Goal: Information Seeking & Learning: Find specific fact

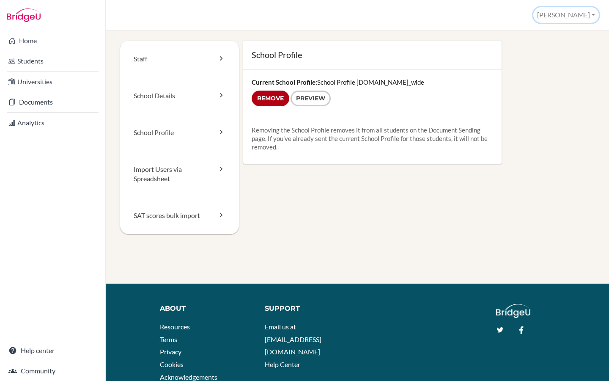
click at [587, 15] on button "[PERSON_NAME]" at bounding box center [567, 15] width 66 height 16
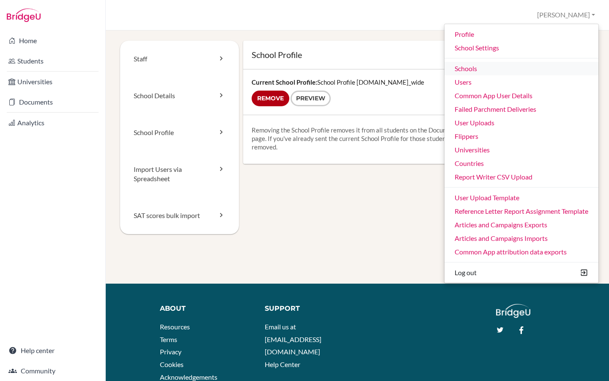
click at [481, 72] on link "Schools" at bounding box center [522, 69] width 154 height 14
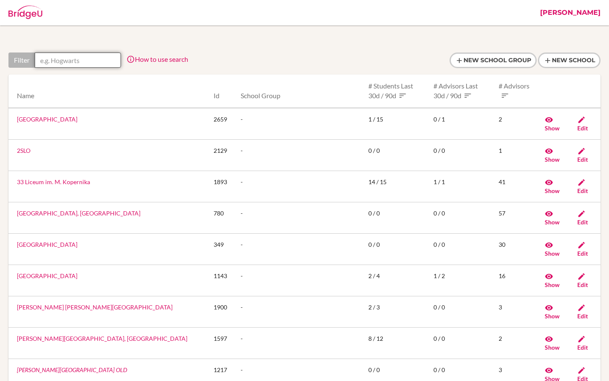
click at [84, 66] on input "text" at bounding box center [78, 59] width 86 height 15
click at [77, 63] on input "text" at bounding box center [78, 59] width 86 height 15
paste input "American Nicaraguan School"
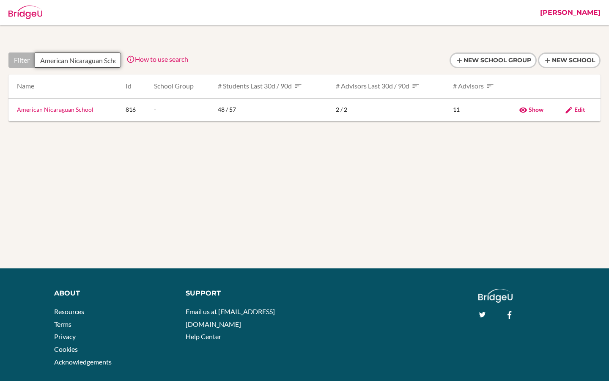
scroll to position [0, 13]
type input "American Nicaraguan School"
click at [58, 113] on link "American Nicaraguan School" at bounding box center [55, 109] width 77 height 7
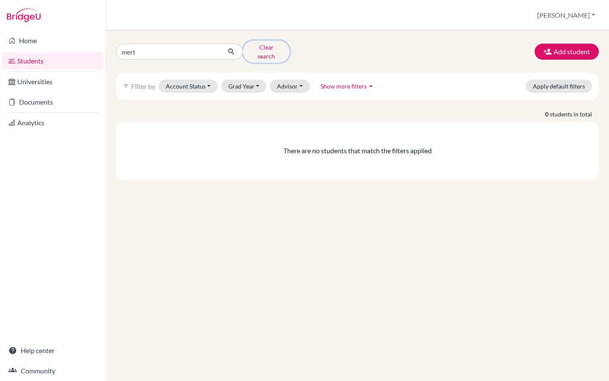
click at [257, 50] on button "Clear search" at bounding box center [266, 52] width 47 height 22
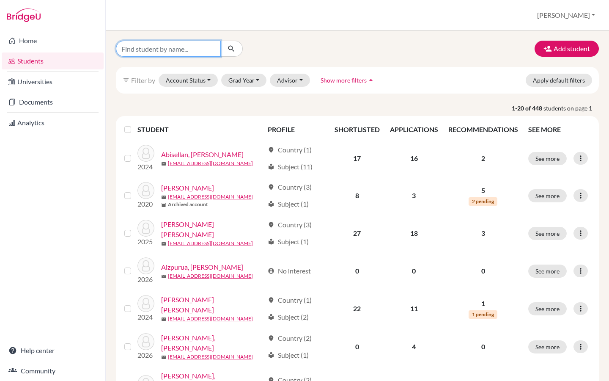
click at [202, 48] on input "Find student by name..." at bounding box center [168, 49] width 105 height 16
paste input "Sebastian Ortiz"
type input "Sebastian Ortiz"
click at [231, 49] on icon "submit" at bounding box center [231, 48] width 8 height 8
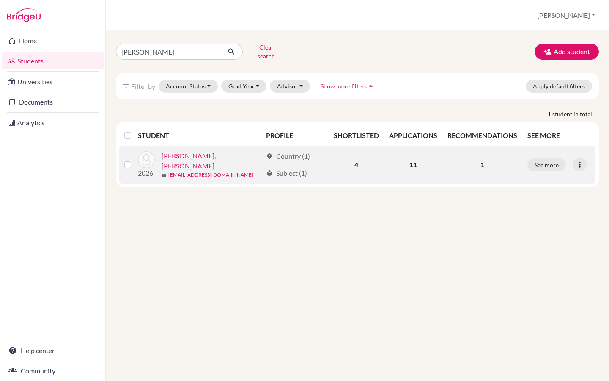
click at [204, 154] on link "[PERSON_NAME], [PERSON_NAME]" at bounding box center [212, 161] width 101 height 20
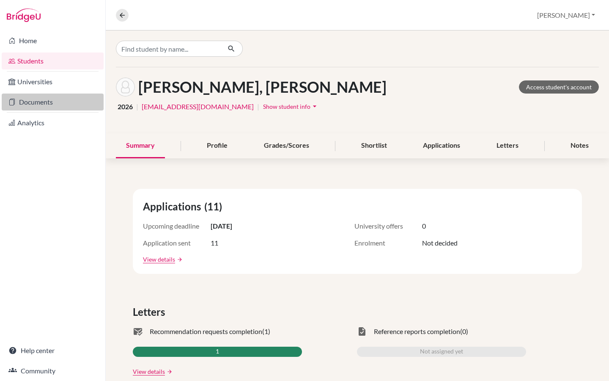
click at [39, 107] on link "Documents" at bounding box center [53, 102] width 102 height 17
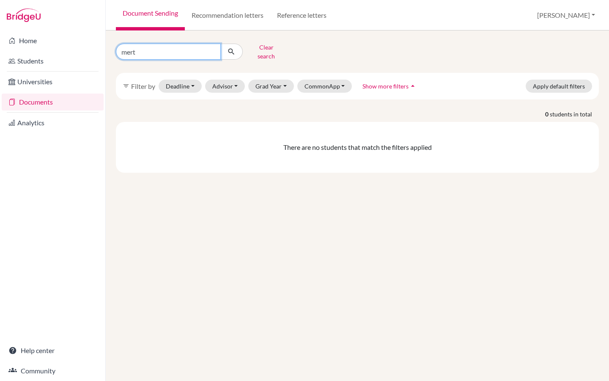
drag, startPoint x: 147, startPoint y: 49, endPoint x: 106, endPoint y: 49, distance: 40.6
click at [106, 49] on div "mert Clear search filter_list Filter by Deadline - Select a date range Or doubl…" at bounding box center [358, 205] width 504 height 350
click at [213, 49] on input "mert" at bounding box center [168, 52] width 105 height 16
click at [178, 50] on input "Find student by name..." at bounding box center [168, 52] width 105 height 16
paste input "https://app.bridge-u.com/v2/schools/816/students#/442233/summary"
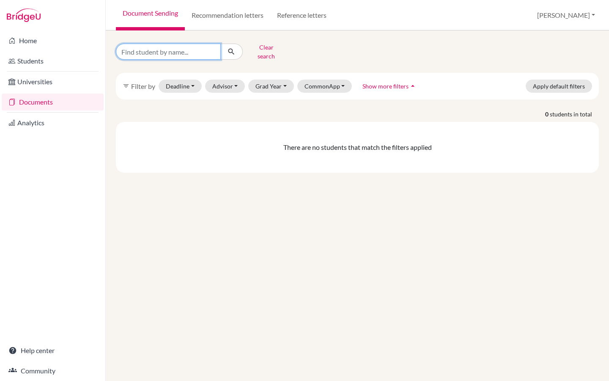
type input "https://app.bridge-u.com/v2/schools/816/students#/442233/summary"
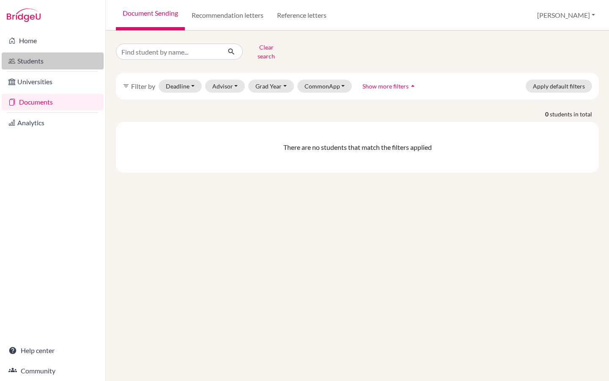
click at [46, 69] on link "Students" at bounding box center [53, 60] width 102 height 17
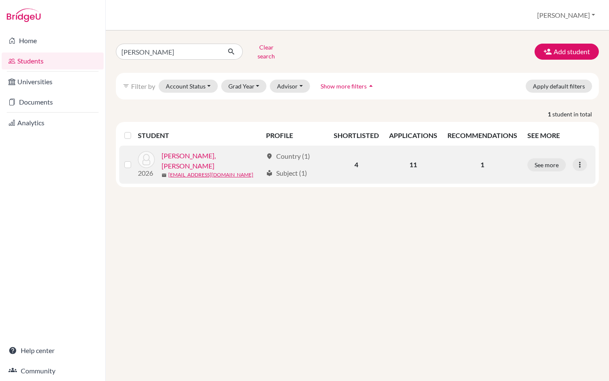
drag, startPoint x: 253, startPoint y: 154, endPoint x: 161, endPoint y: 154, distance: 91.8
click at [161, 154] on div "2026 [PERSON_NAME], [PERSON_NAME] mail [EMAIL_ADDRESS][DOMAIN_NAME]" at bounding box center [197, 165] width 131 height 28
copy div "2026 [PERSON_NAME], [PERSON_NAME]"
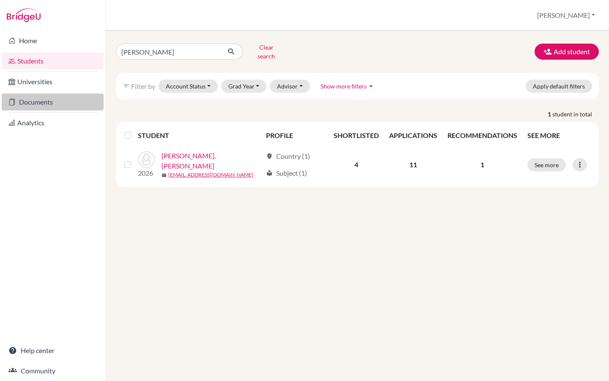
click at [70, 104] on link "Documents" at bounding box center [53, 102] width 102 height 17
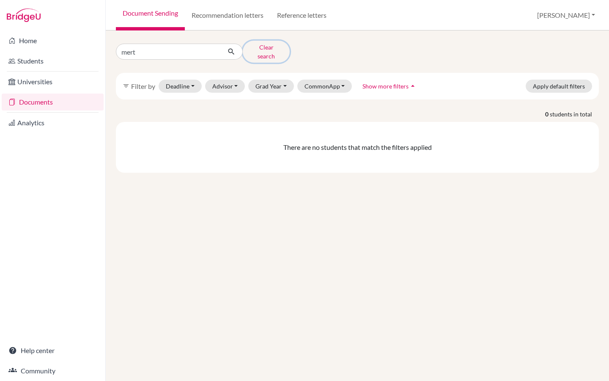
click at [259, 50] on button "Clear search" at bounding box center [266, 52] width 47 height 22
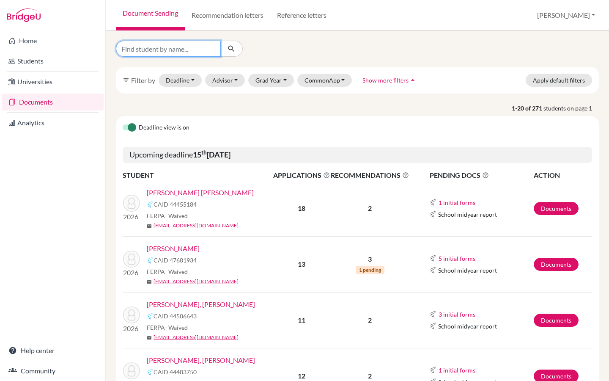
click at [186, 51] on input "Find student by name..." at bounding box center [168, 49] width 105 height 16
paste input "2026 Ortiz Stoessel, Sebastian Jose"
type input "2026 Ortiz Stoessel, Sebastian Jose"
click at [233, 51] on icon "submit" at bounding box center [231, 48] width 8 height 8
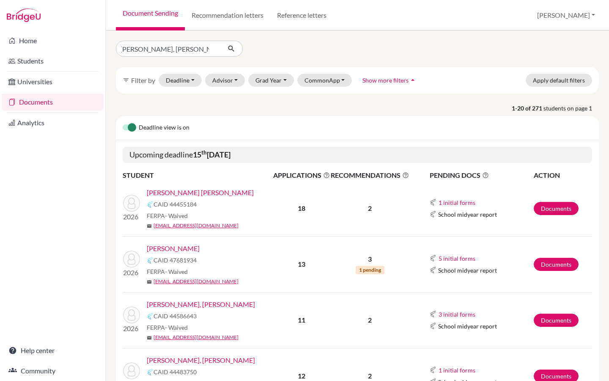
scroll to position [0, 0]
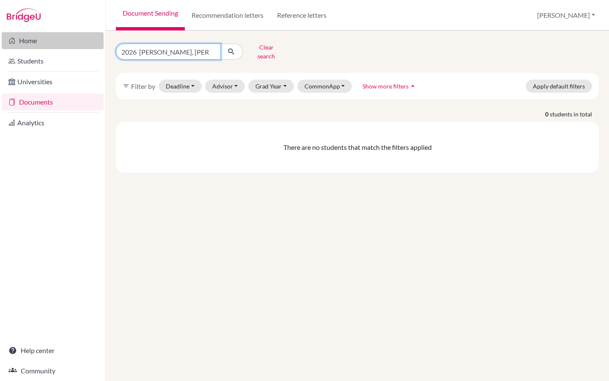
drag, startPoint x: 141, startPoint y: 49, endPoint x: 100, endPoint y: 49, distance: 40.6
click at [100, 49] on div "Home Students Universities Documents Analytics Help center Community Document S…" at bounding box center [304, 190] width 609 height 381
drag, startPoint x: 166, startPoint y: 50, endPoint x: 97, endPoint y: 50, distance: 69.0
click at [97, 50] on div "Home Students Universities Documents Analytics Help center Community Document S…" at bounding box center [304, 190] width 609 height 381
type input "Sebastian Jose"
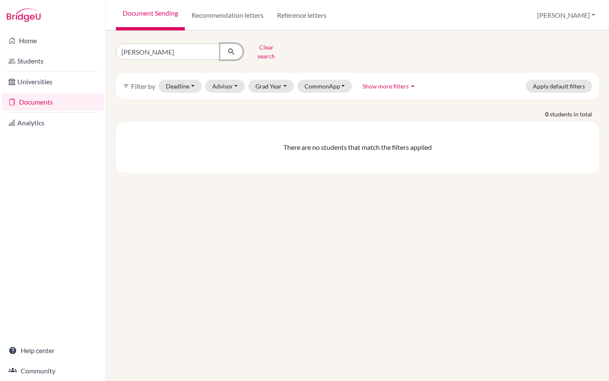
click at [235, 51] on icon "submit" at bounding box center [231, 51] width 8 height 8
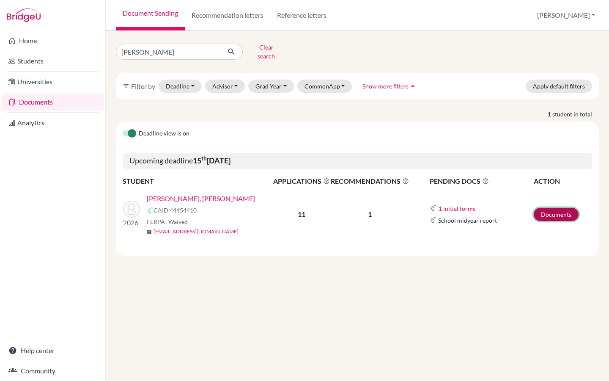
click at [561, 208] on link "Documents" at bounding box center [556, 214] width 45 height 13
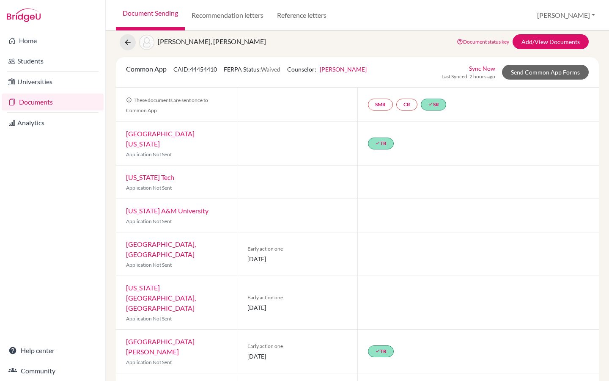
scroll to position [23, 0]
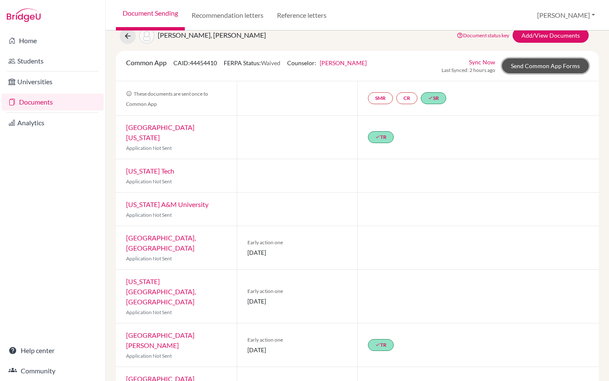
click at [533, 70] on link "Send Common App Forms" at bounding box center [545, 65] width 87 height 15
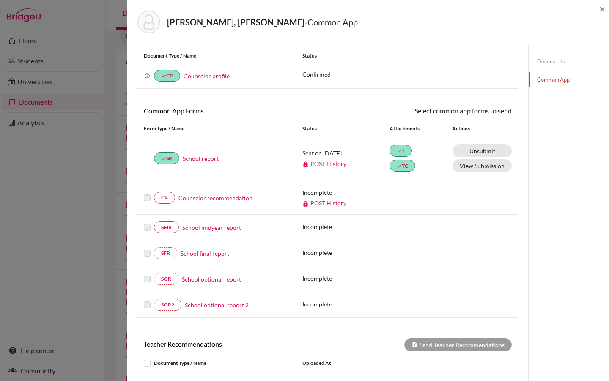
scroll to position [12, 0]
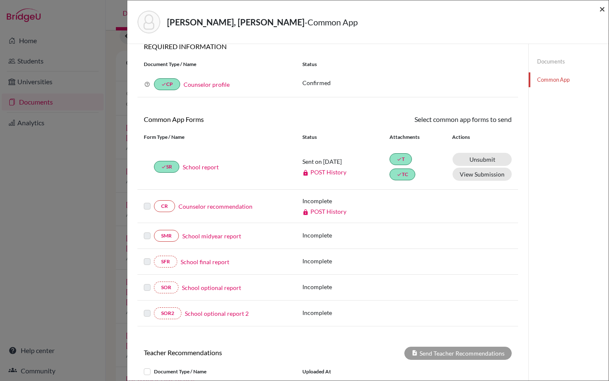
drag, startPoint x: 601, startPoint y: 9, endPoint x: 465, endPoint y: 273, distance: 296.8
click at [601, 9] on span "×" at bounding box center [603, 9] width 6 height 12
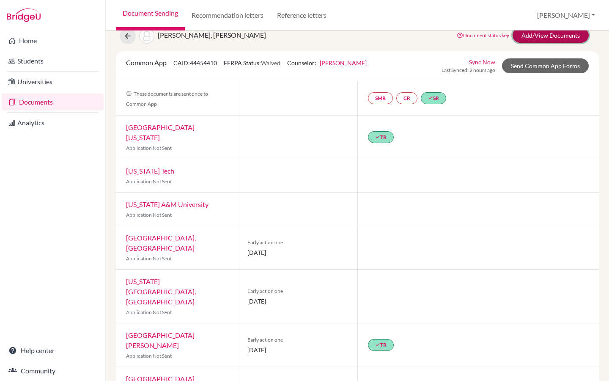
click at [535, 34] on link "Add/View Documents" at bounding box center [551, 35] width 76 height 15
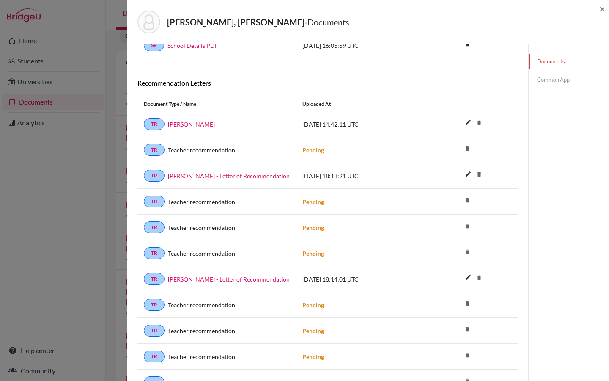
scroll to position [195, 0]
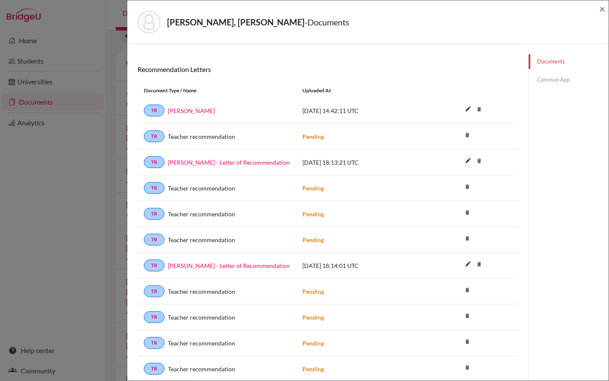
click at [469, 212] on icon "delete" at bounding box center [467, 212] width 13 height 13
click at [468, 214] on icon "delete" at bounding box center [467, 212] width 13 height 13
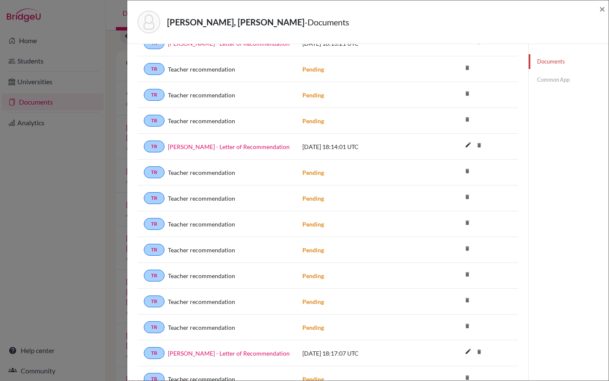
scroll to position [315, 0]
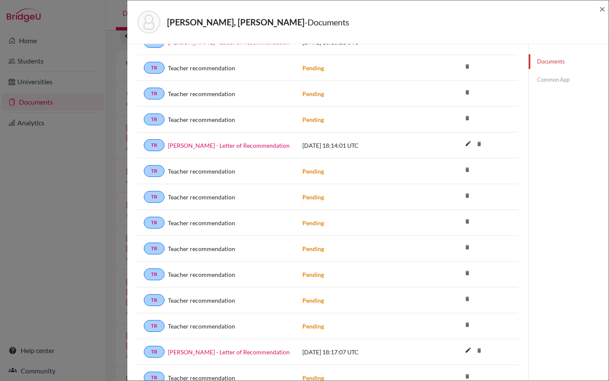
click at [467, 221] on icon "delete" at bounding box center [467, 221] width 13 height 13
click at [469, 224] on icon "delete" at bounding box center [467, 221] width 13 height 13
click at [593, 114] on div "Documents Common App" at bounding box center [569, 204] width 80 height 950
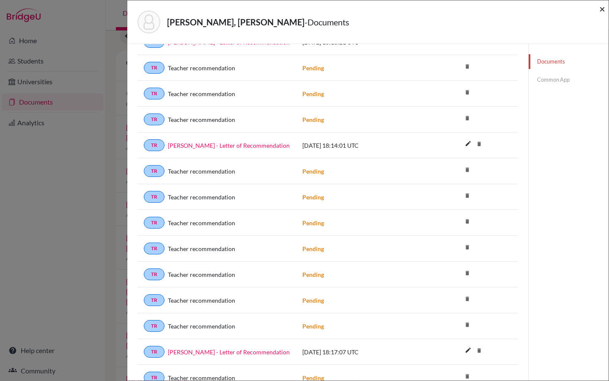
drag, startPoint x: 603, startPoint y: 6, endPoint x: 554, endPoint y: 321, distance: 318.6
click at [603, 6] on span "×" at bounding box center [603, 9] width 6 height 12
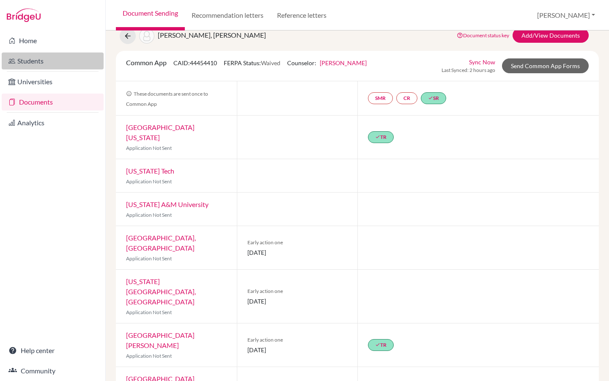
click at [33, 60] on link "Students" at bounding box center [53, 60] width 102 height 17
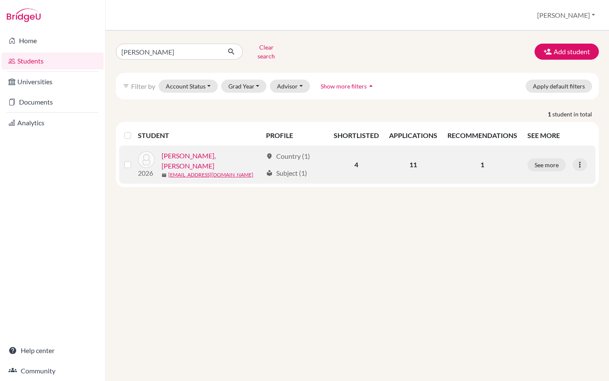
click at [220, 153] on link "[PERSON_NAME], [PERSON_NAME]" at bounding box center [212, 161] width 101 height 20
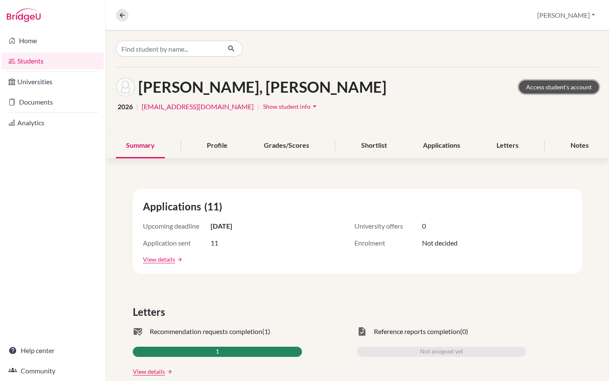
click at [571, 87] on link "Access student's account" at bounding box center [559, 86] width 80 height 13
drag, startPoint x: 201, startPoint y: 107, endPoint x: 142, endPoint y: 108, distance: 58.8
click at [142, 108] on div "2026 | [EMAIL_ADDRESS][DOMAIN_NAME] | Show student info arrow_drop_down" at bounding box center [357, 106] width 483 height 13
copy link "[EMAIL_ADDRESS][DOMAIN_NAME]"
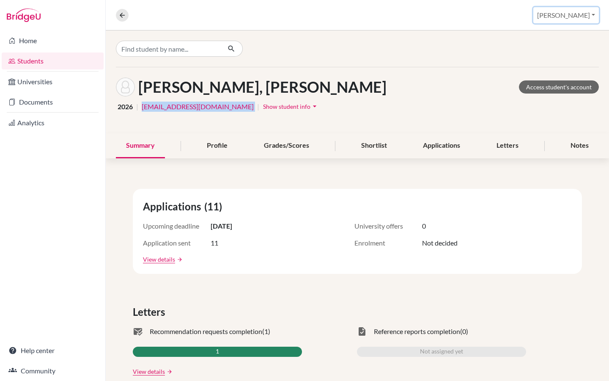
click at [574, 19] on button "[PERSON_NAME]" at bounding box center [567, 15] width 66 height 16
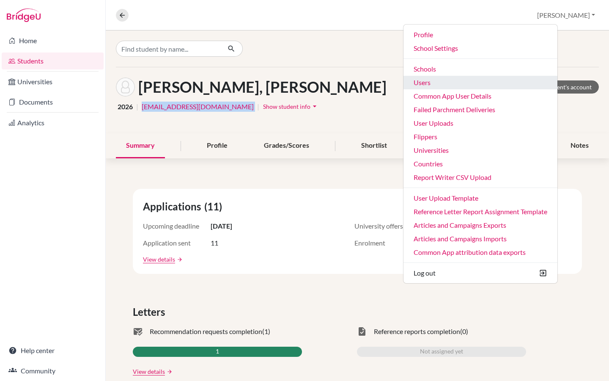
click at [482, 83] on link "Users" at bounding box center [481, 83] width 154 height 14
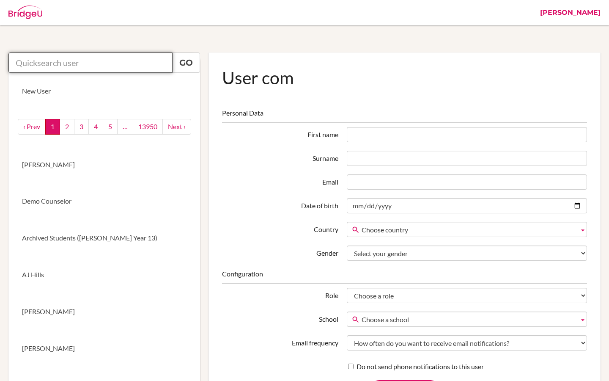
click at [103, 68] on input "text" at bounding box center [90, 62] width 164 height 20
paste input "[EMAIL_ADDRESS][DOMAIN_NAME]"
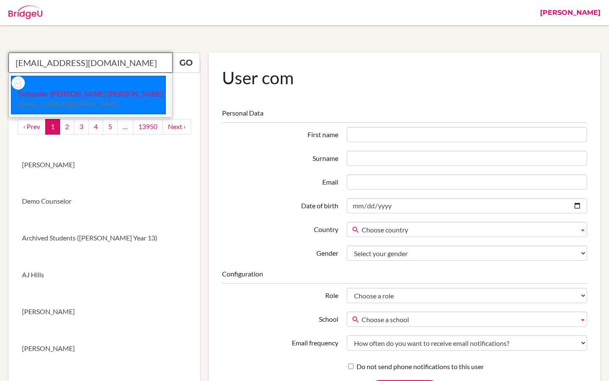
click at [30, 90] on p "Sebastian Jose Ortiz Stoessel sjortizs@ans.edu.ni" at bounding box center [87, 99] width 152 height 19
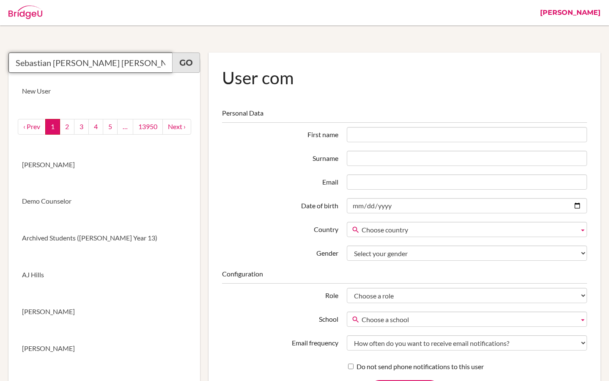
type input "Sebastian Jose Ortiz Stoessel"
click at [189, 63] on link "Go" at bounding box center [186, 62] width 28 height 20
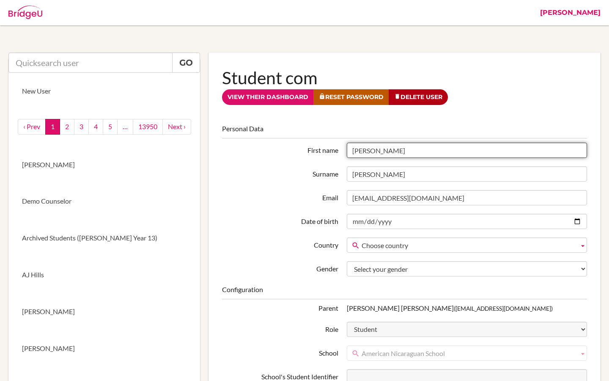
drag, startPoint x: 405, startPoint y: 153, endPoint x: 336, endPoint y: 153, distance: 68.1
click at [336, 153] on div "First name Sebastian Jose" at bounding box center [405, 150] width 374 height 15
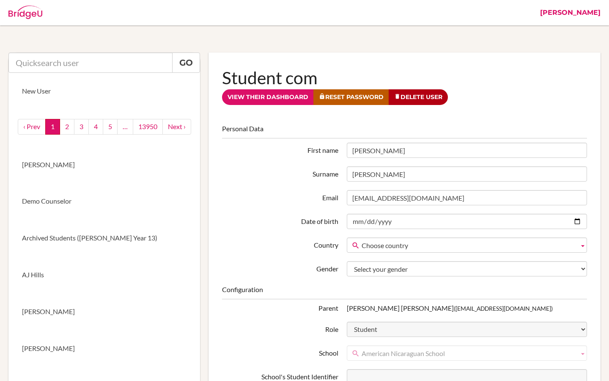
click at [593, 14] on link "[PERSON_NAME]" at bounding box center [570, 12] width 69 height 25
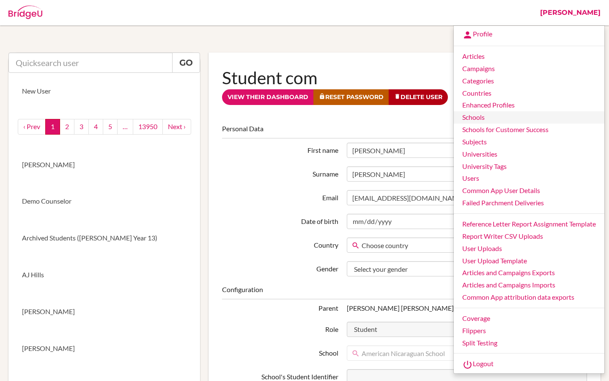
click at [478, 116] on link "Schools" at bounding box center [529, 117] width 151 height 12
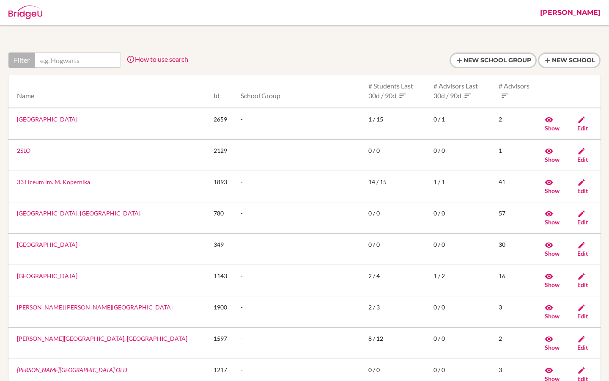
click at [592, 14] on link "[PERSON_NAME]" at bounding box center [570, 12] width 69 height 25
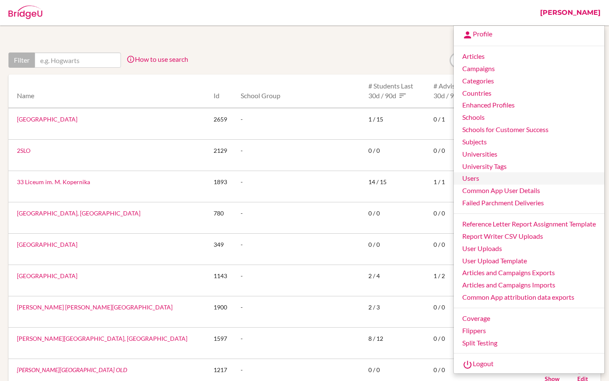
click at [477, 176] on link "Users" at bounding box center [529, 178] width 151 height 12
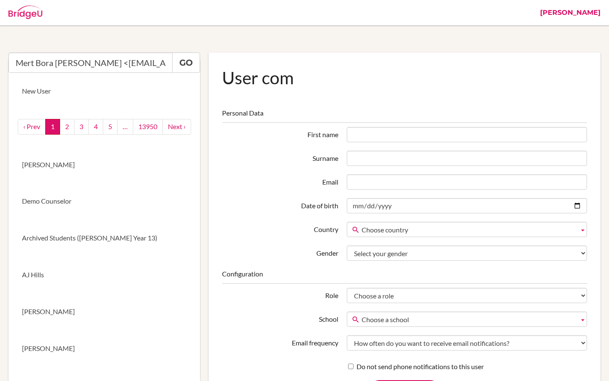
scroll to position [0, 17]
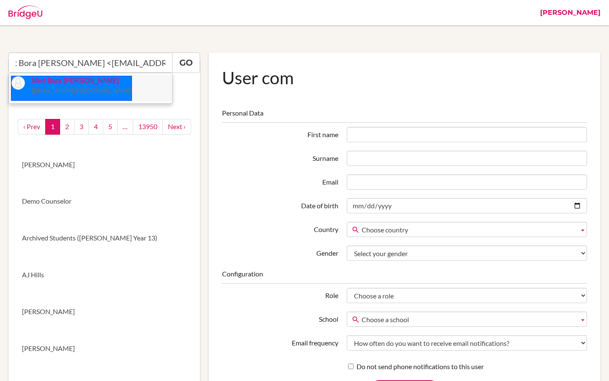
click at [74, 83] on p "Mert Bora [PERSON_NAME] [EMAIL_ADDRESS][DOMAIN_NAME]" at bounding box center [78, 85] width 107 height 19
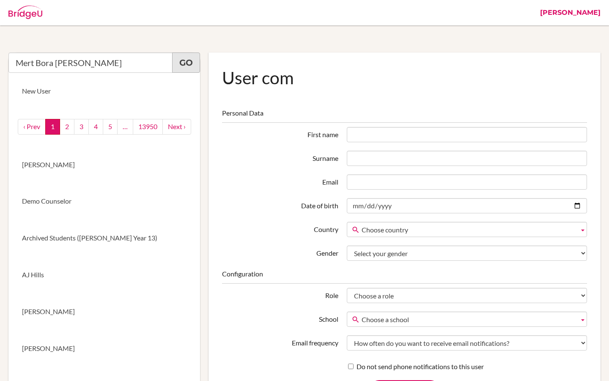
type input "Mert Bora [PERSON_NAME]"
click at [182, 68] on link "Go" at bounding box center [186, 62] width 28 height 20
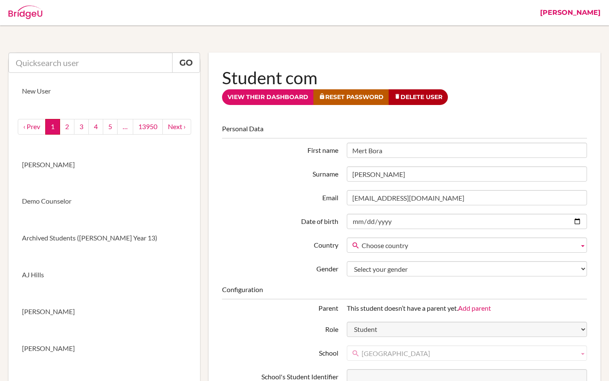
click at [593, 14] on link "[PERSON_NAME]" at bounding box center [570, 12] width 69 height 25
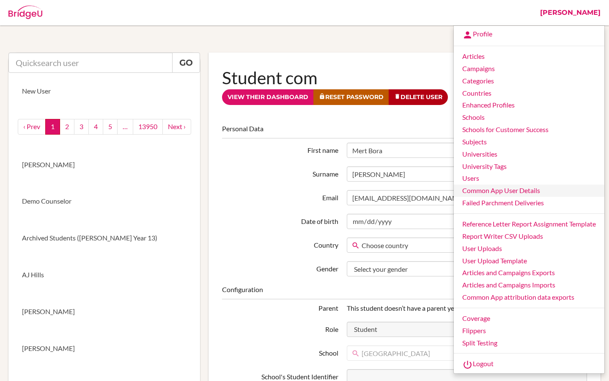
click at [483, 193] on link "Common App User Details" at bounding box center [529, 191] width 151 height 12
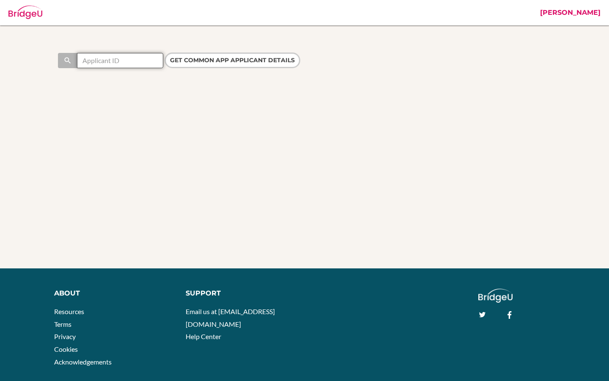
click at [118, 61] on input "text" at bounding box center [120, 60] width 86 height 15
paste input "44702532"
click at [81, 60] on input "44702532" at bounding box center [120, 60] width 86 height 15
click at [115, 63] on input "44702532" at bounding box center [120, 60] width 86 height 15
type input "44702532"
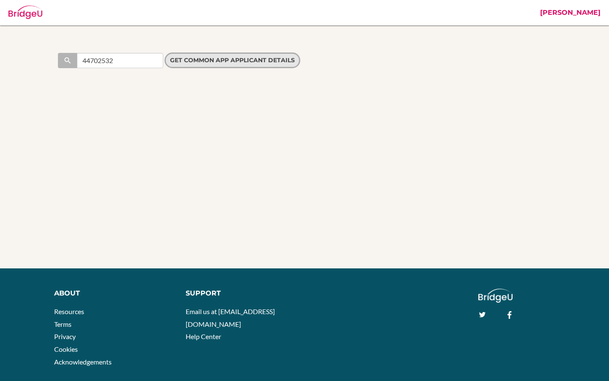
click at [190, 58] on input "Get Common App applicant details" at bounding box center [233, 60] width 136 height 16
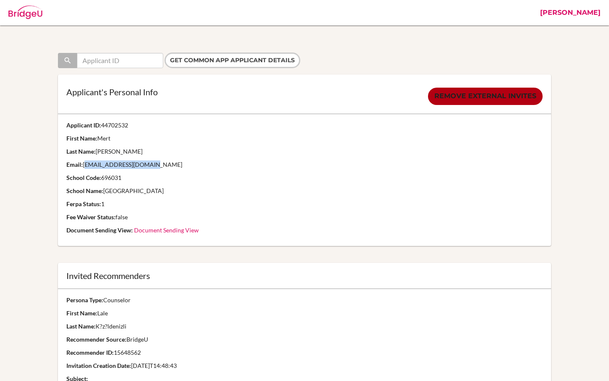
drag, startPoint x: 84, startPoint y: 165, endPoint x: 155, endPoint y: 166, distance: 71.1
click at [155, 166] on p "Email: 219093@blisankara.org" at bounding box center [304, 164] width 477 height 8
drag, startPoint x: 104, startPoint y: 191, endPoint x: 265, endPoint y: 191, distance: 160.8
click at [265, 191] on p "School Name: Bilkent University Preparatory School" at bounding box center [304, 191] width 477 height 8
copy p "[GEOGRAPHIC_DATA]"
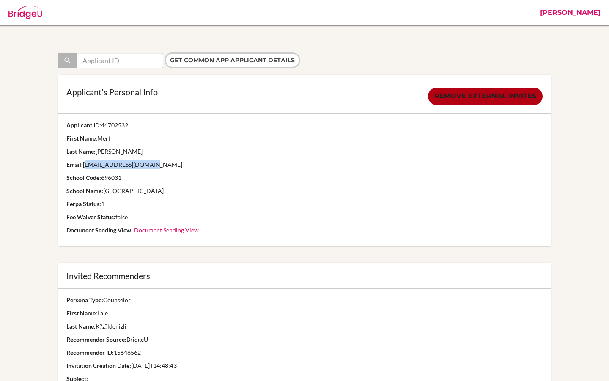
click at [598, 13] on link "[PERSON_NAME]" at bounding box center [570, 12] width 69 height 25
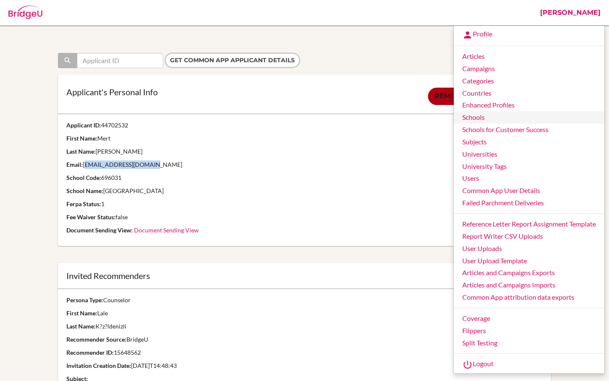
click at [482, 120] on link "Schools" at bounding box center [529, 117] width 151 height 12
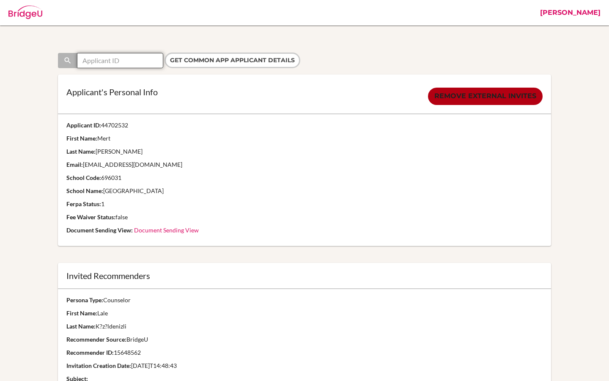
click at [133, 63] on input "text" at bounding box center [120, 60] width 86 height 15
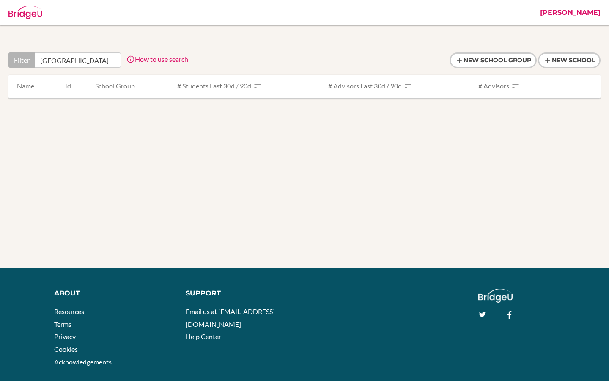
scroll to position [0, 40]
drag, startPoint x: 57, startPoint y: 61, endPoint x: 135, endPoint y: 61, distance: 77.9
click at [135, 61] on div "Filter Bilkent University Preparatory School How to use search Filter by school…" at bounding box center [98, 59] width 180 height 15
drag, startPoint x: 63, startPoint y: 62, endPoint x: 132, endPoint y: 61, distance: 68.1
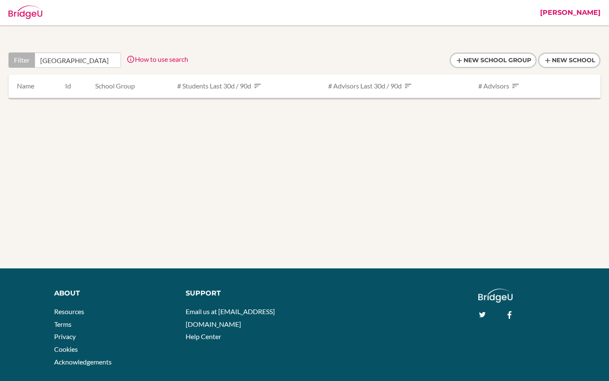
click at [132, 61] on div "Filter Bilkent University How to use search Filter by school name, accessible c…" at bounding box center [98, 59] width 180 height 15
type input "Bilkent"
click at [77, 110] on link "Bilkent Laboratory & International School" at bounding box center [47, 109] width 61 height 7
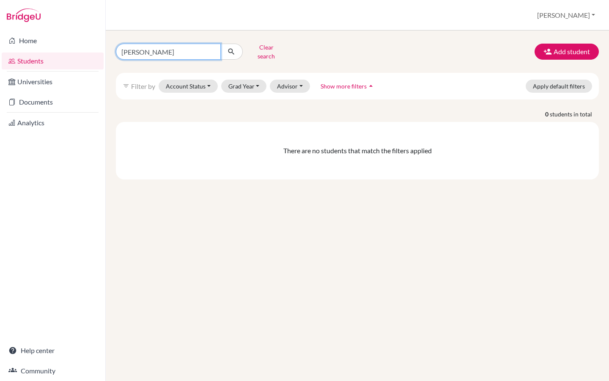
drag, startPoint x: 153, startPoint y: 48, endPoint x: 190, endPoint y: 46, distance: 37.7
click at [188, 47] on input "[PERSON_NAME]" at bounding box center [168, 52] width 105 height 16
type input "[PERSON_NAME]"
click at [233, 50] on icon "submit" at bounding box center [231, 51] width 8 height 8
click at [258, 49] on button "Clear search" at bounding box center [266, 52] width 47 height 22
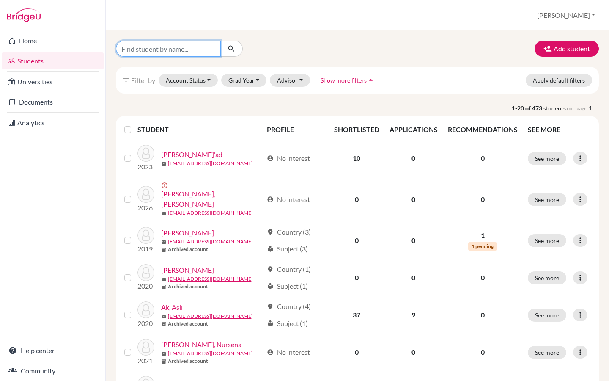
click at [175, 50] on input "Find student by name..." at bounding box center [168, 49] width 105 height 16
type input "mert"
click button "submit" at bounding box center [231, 49] width 22 height 16
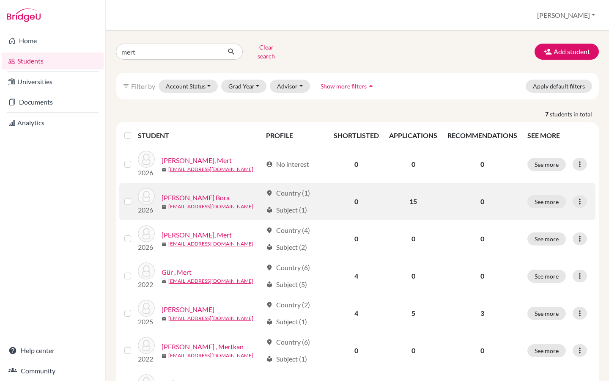
click at [187, 193] on link "[PERSON_NAME] Bora" at bounding box center [196, 198] width 68 height 10
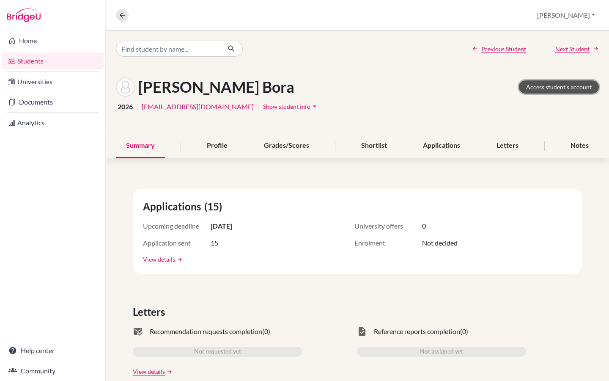
click at [548, 86] on link "Access student's account" at bounding box center [559, 86] width 80 height 13
click at [585, 18] on button "[PERSON_NAME]" at bounding box center [567, 15] width 66 height 16
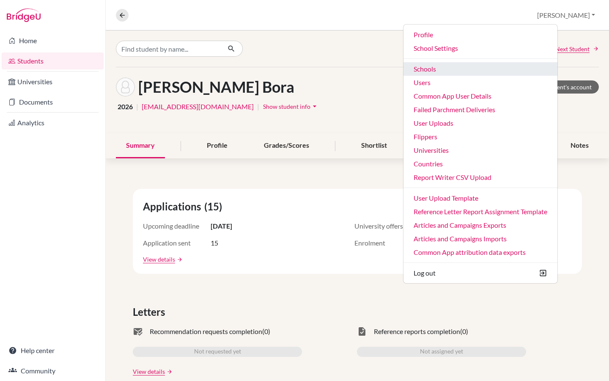
click at [490, 72] on link "Schools" at bounding box center [481, 69] width 154 height 14
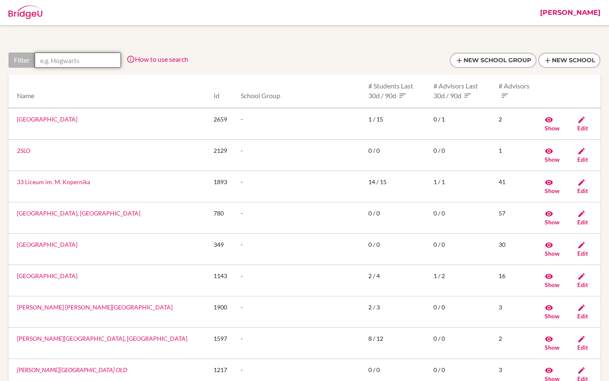
click at [77, 61] on input "text" at bounding box center [78, 59] width 86 height 15
paste input "American Nicaraguan School-"
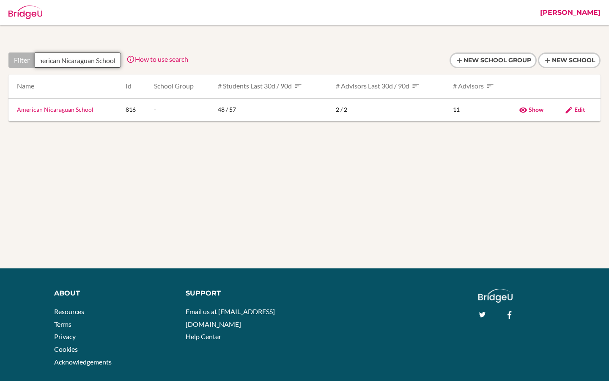
scroll to position [0, 13]
type input "American Nicaraguan School"
click at [67, 113] on link "American Nicaraguan School" at bounding box center [55, 109] width 77 height 7
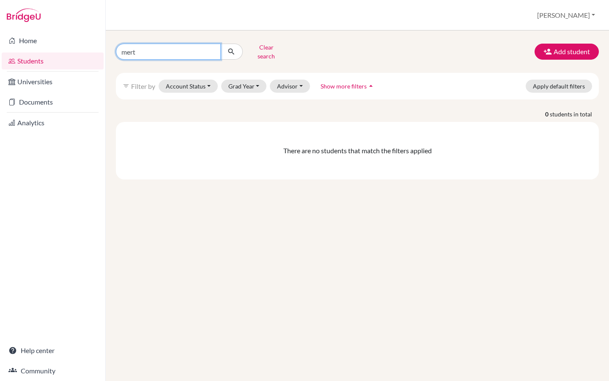
click at [212, 50] on input "mert" at bounding box center [168, 52] width 105 height 16
paste input "Sebastian Ortiz"
type input "Sebastian Ortiz"
click at [233, 50] on icon "submit" at bounding box center [231, 51] width 8 height 8
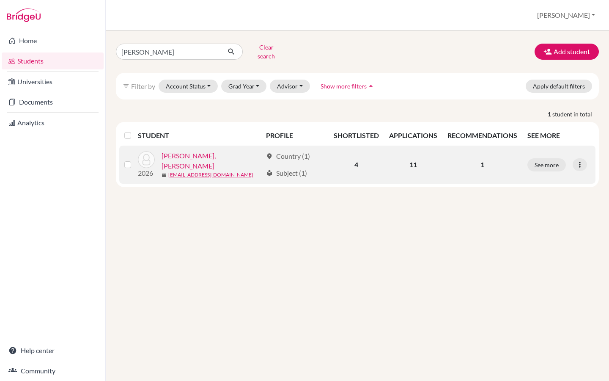
click at [190, 154] on link "[PERSON_NAME], [PERSON_NAME]" at bounding box center [212, 161] width 101 height 20
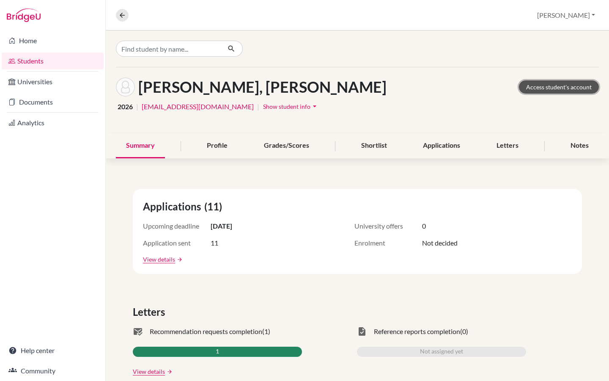
click at [543, 88] on link "Access student's account" at bounding box center [559, 86] width 80 height 13
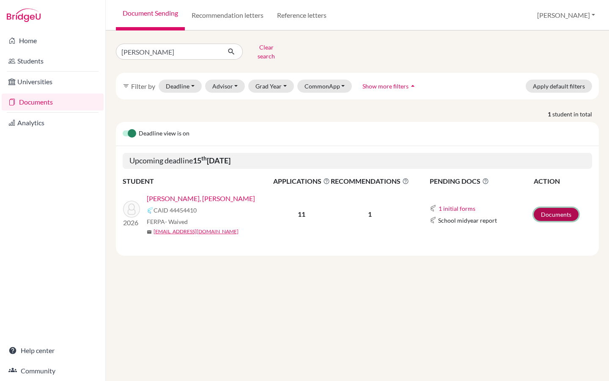
click at [551, 208] on link "Documents" at bounding box center [556, 214] width 45 height 13
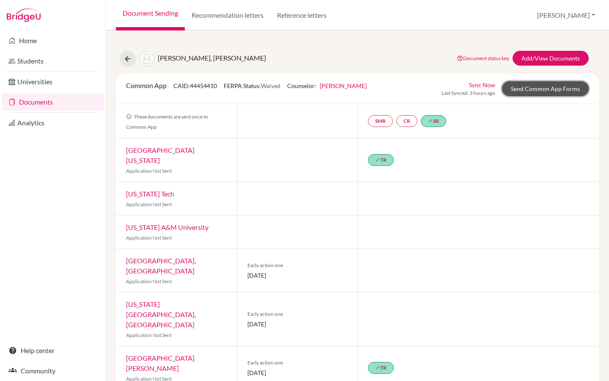
click at [525, 88] on link "Send Common App Forms" at bounding box center [545, 88] width 87 height 15
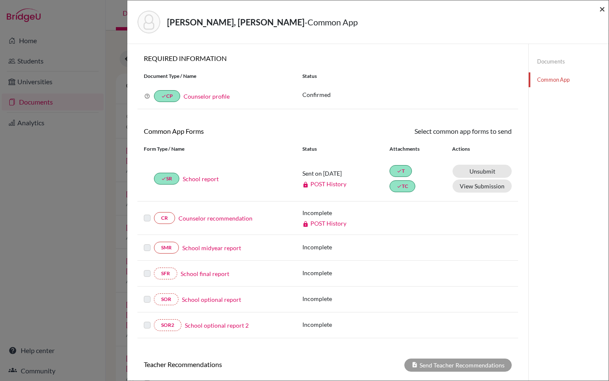
click at [601, 11] on span "×" at bounding box center [603, 9] width 6 height 12
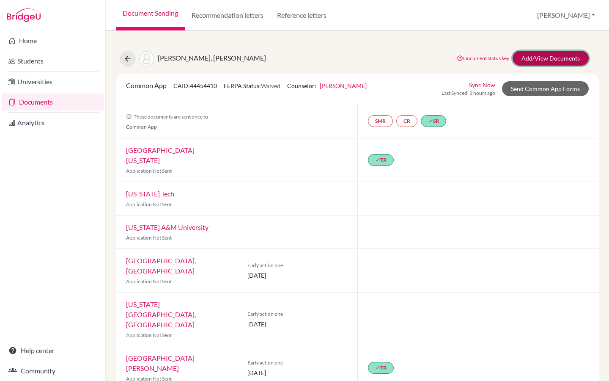
click at [546, 59] on link "Add/View Documents" at bounding box center [551, 58] width 76 height 15
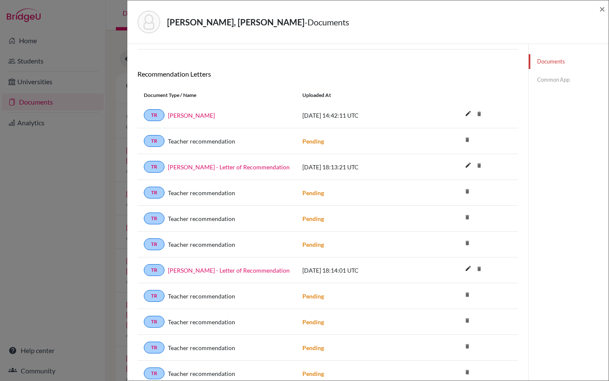
scroll to position [193, 0]
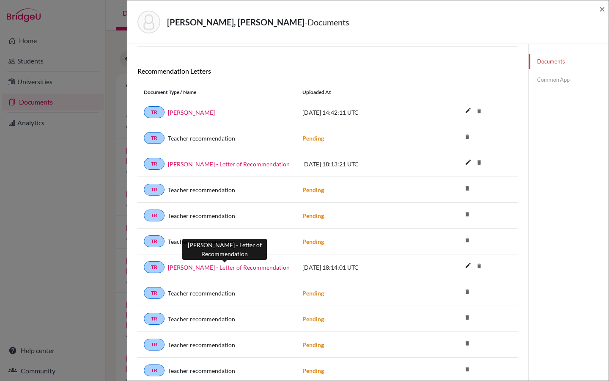
click at [215, 271] on link "Sebastian Ortiz - Letter of Recommendation" at bounding box center [229, 267] width 122 height 9
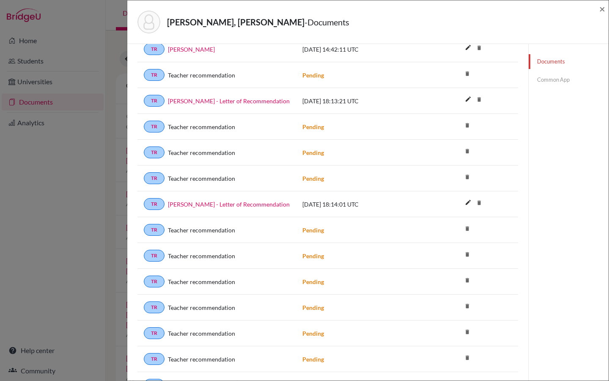
scroll to position [218, 0]
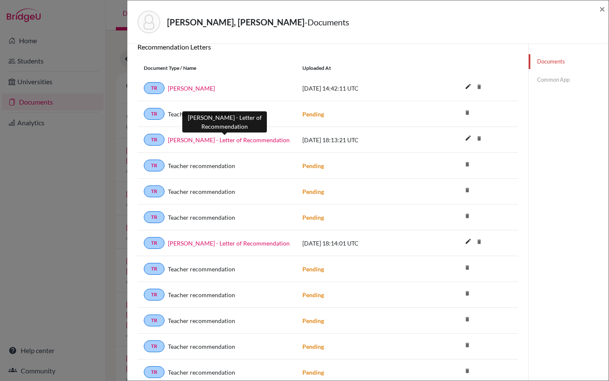
click at [247, 141] on link "Sebastian Ortiz - Letter of Recommendation" at bounding box center [229, 139] width 122 height 9
click at [601, 11] on span "×" at bounding box center [603, 9] width 6 height 12
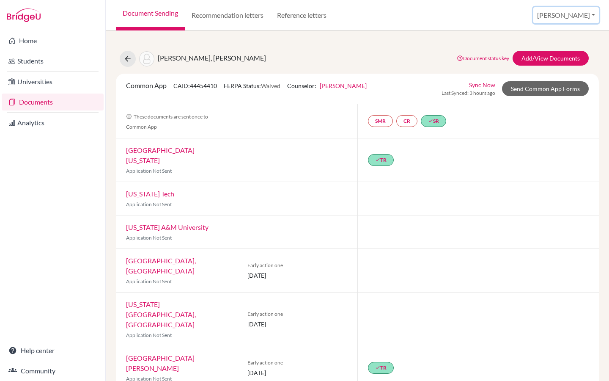
click at [584, 11] on button "[PERSON_NAME]" at bounding box center [567, 15] width 66 height 16
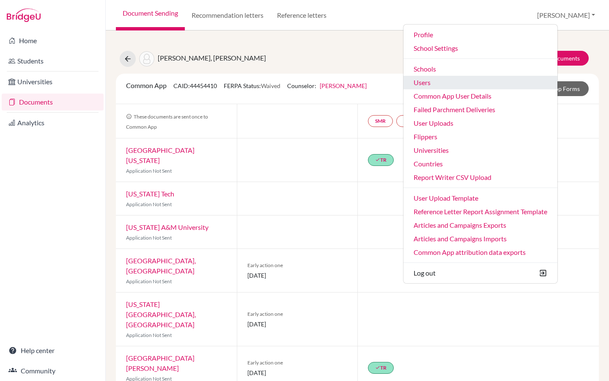
click at [482, 85] on link "Users" at bounding box center [481, 83] width 154 height 14
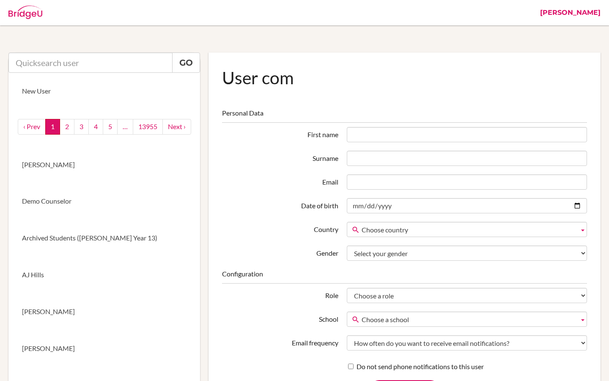
click at [594, 13] on link "[PERSON_NAME]" at bounding box center [570, 12] width 69 height 25
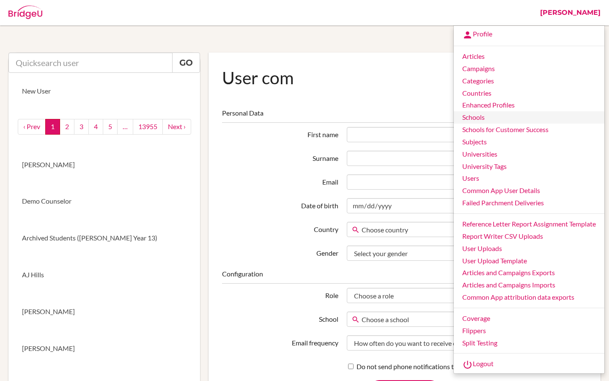
click at [481, 117] on link "Schools" at bounding box center [529, 117] width 151 height 12
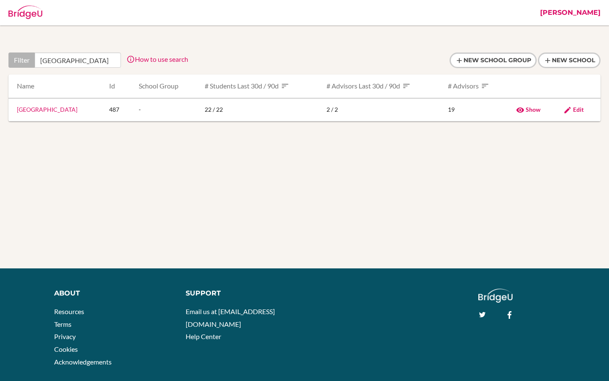
scroll to position [0, 51]
type input "Bilkent Laboratory & International School"
click at [62, 111] on link "[GEOGRAPHIC_DATA]" at bounding box center [47, 109] width 61 height 7
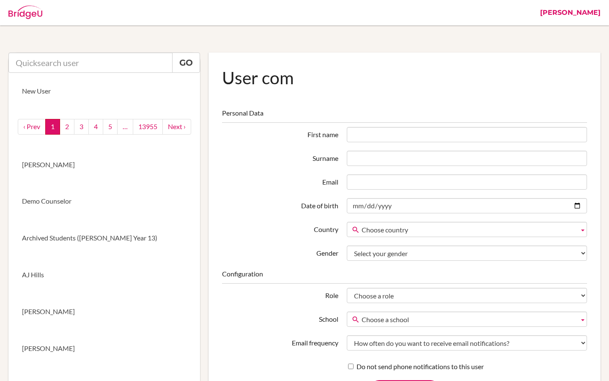
click at [586, 13] on link "[PERSON_NAME]" at bounding box center [570, 12] width 69 height 25
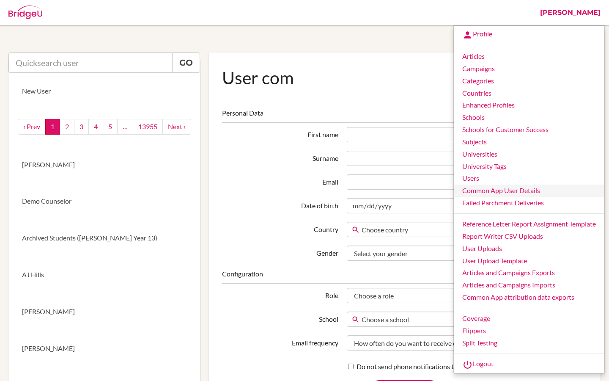
click at [479, 191] on link "Common App User Details" at bounding box center [529, 191] width 151 height 12
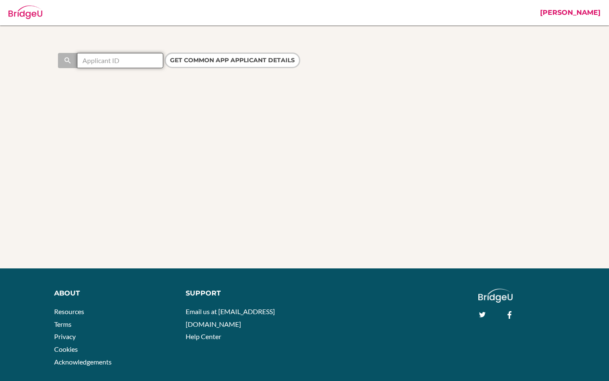
click at [111, 61] on input "text" at bounding box center [120, 60] width 86 height 15
type input "44702532"
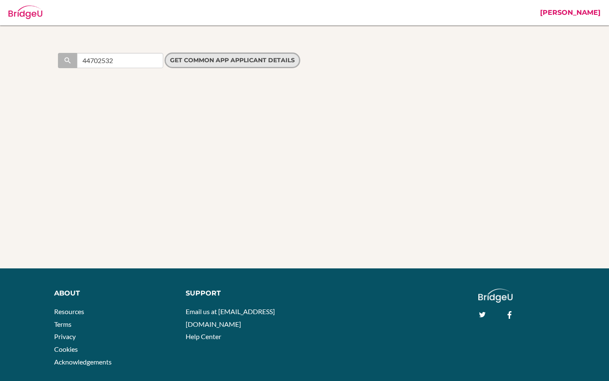
click at [206, 61] on input "Get Common App applicant details" at bounding box center [233, 60] width 136 height 16
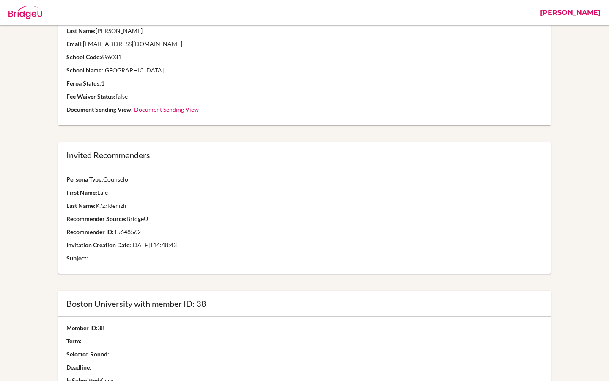
scroll to position [139, 0]
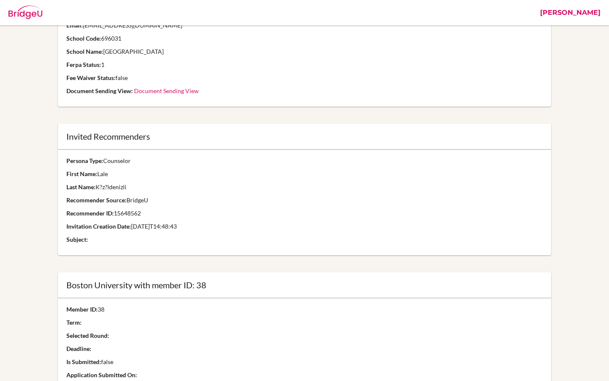
drag, startPoint x: 128, startPoint y: 201, endPoint x: 151, endPoint y: 201, distance: 22.9
click at [151, 201] on p "Recommender Source: BridgeU" at bounding box center [304, 200] width 477 height 8
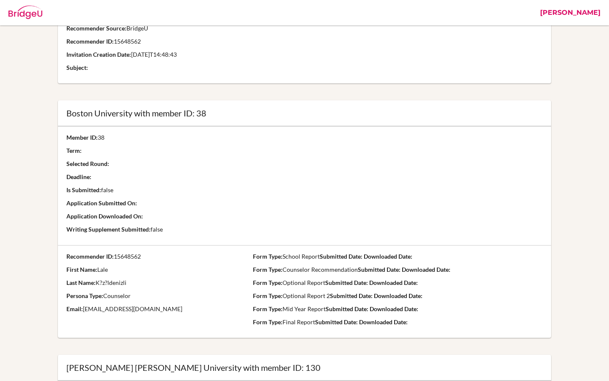
scroll to position [325, 0]
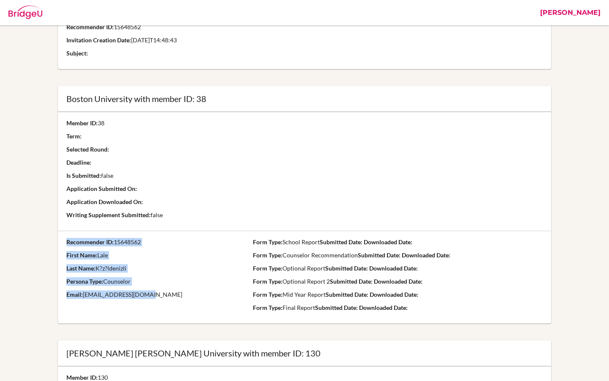
drag, startPoint x: 67, startPoint y: 241, endPoint x: 146, endPoint y: 296, distance: 95.8
click at [146, 296] on td "Recommender ID: 15648562 First Name: Lale Last Name: K?z?ldenizli Persona Type:…" at bounding box center [152, 277] width 188 height 93
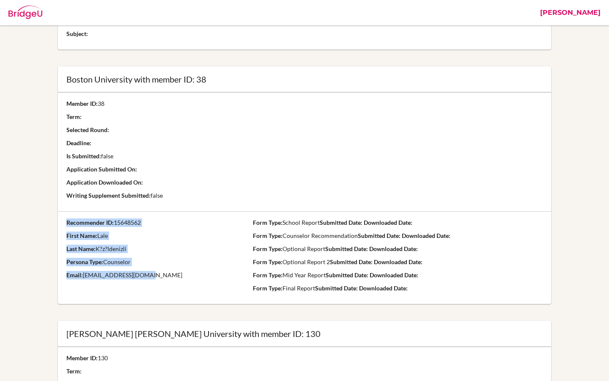
scroll to position [349, 0]
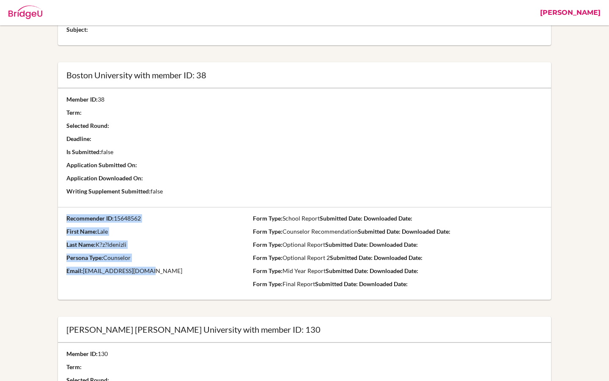
click at [134, 290] on td "Recommender ID: 15648562 First Name: Lale Last Name: K?z?ldenizli Persona Type:…" at bounding box center [152, 253] width 188 height 93
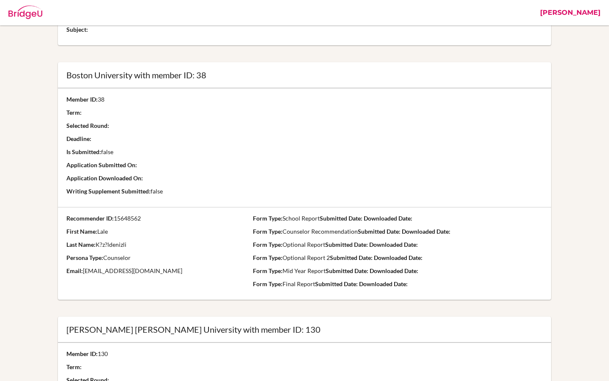
drag, startPoint x: 116, startPoint y: 218, endPoint x: 146, endPoint y: 218, distance: 29.6
click at [146, 218] on p "Recommender ID: 15648562" at bounding box center [152, 218] width 173 height 8
click at [130, 253] on p "Persona Type: Counselor" at bounding box center [152, 257] width 173 height 8
drag, startPoint x: 106, startPoint y: 256, endPoint x: 129, endPoint y: 256, distance: 22.9
click at [129, 256] on p "Persona Type: Counselor" at bounding box center [152, 257] width 173 height 8
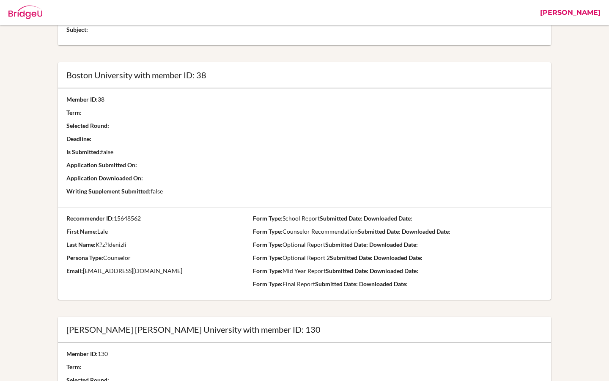
click at [135, 183] on td "Member ID: 38 Term: Selected Round: Deadline: Is Submitted: false Application S…" at bounding box center [152, 147] width 188 height 119
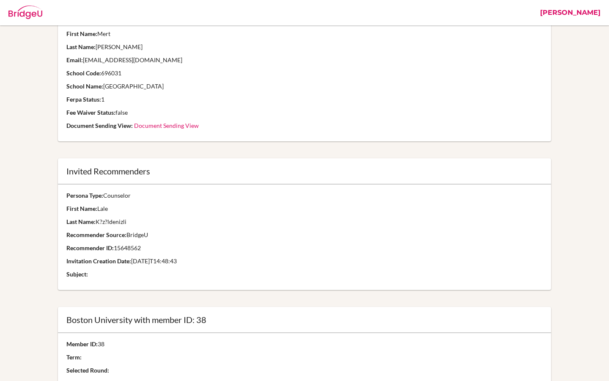
scroll to position [0, 0]
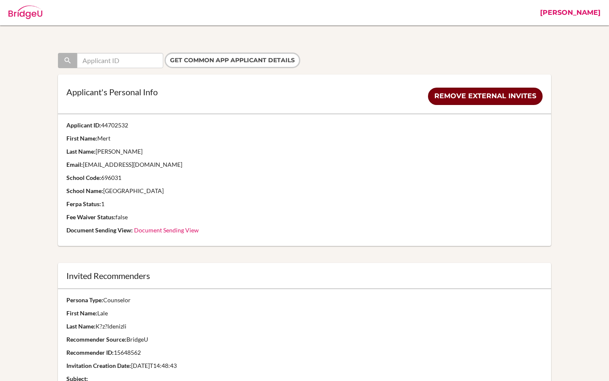
click at [468, 101] on link "Remove external invites" at bounding box center [485, 96] width 115 height 17
click at [468, 97] on link "Remove external invites" at bounding box center [485, 96] width 115 height 17
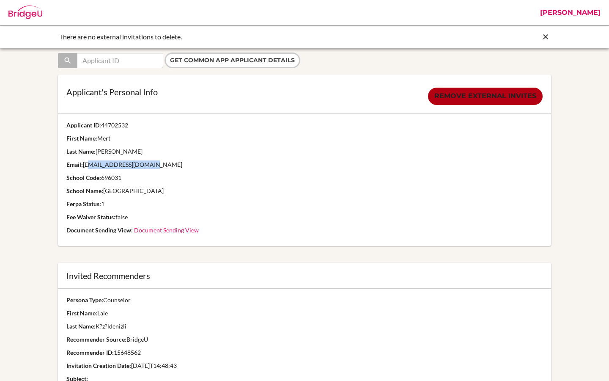
drag, startPoint x: 85, startPoint y: 165, endPoint x: 154, endPoint y: 166, distance: 68.1
click at [154, 166] on p "Email: [EMAIL_ADDRESS][DOMAIN_NAME]" at bounding box center [304, 164] width 477 height 8
drag, startPoint x: 150, startPoint y: 165, endPoint x: 85, endPoint y: 164, distance: 64.8
click at [85, 164] on p "Email: [EMAIL_ADDRESS][DOMAIN_NAME]" at bounding box center [304, 164] width 477 height 8
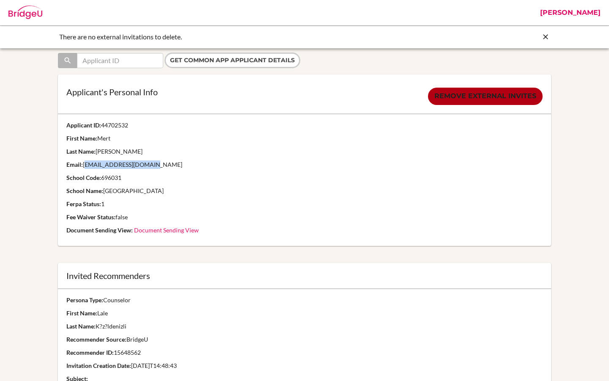
copy p "[EMAIL_ADDRESS][DOMAIN_NAME]"
click at [182, 166] on p "Email: [EMAIL_ADDRESS][DOMAIN_NAME]" at bounding box center [304, 164] width 477 height 8
click at [546, 39] on icon at bounding box center [546, 37] width 8 height 8
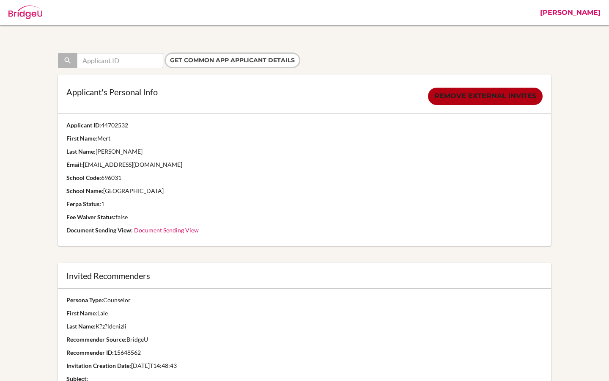
click at [596, 13] on link "[PERSON_NAME]" at bounding box center [570, 12] width 69 height 25
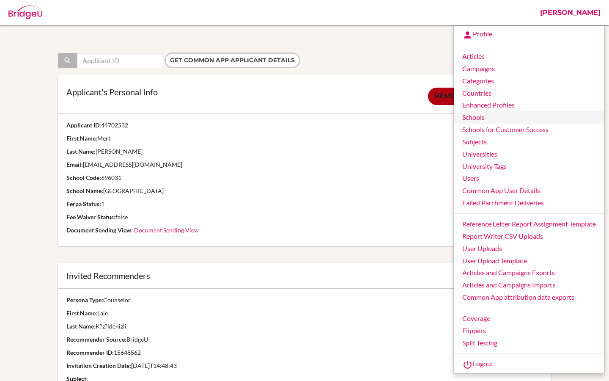
click at [478, 118] on link "Schools" at bounding box center [529, 117] width 151 height 12
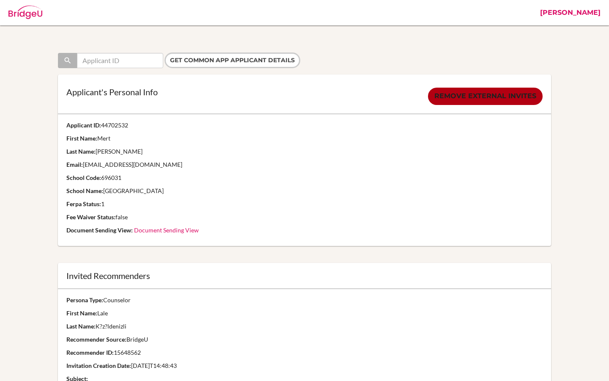
click at [591, 17] on link "[PERSON_NAME]" at bounding box center [570, 12] width 69 height 25
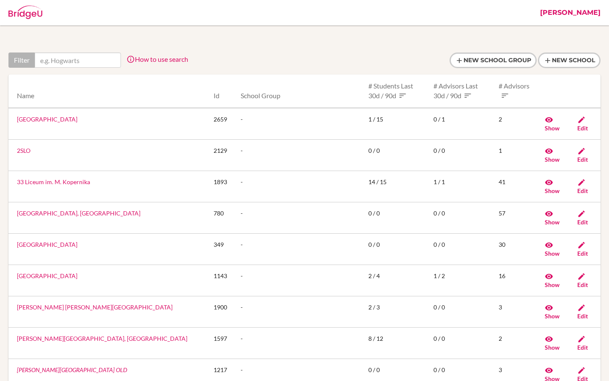
type input "[EMAIL_ADDRESS][DOMAIN_NAME]"
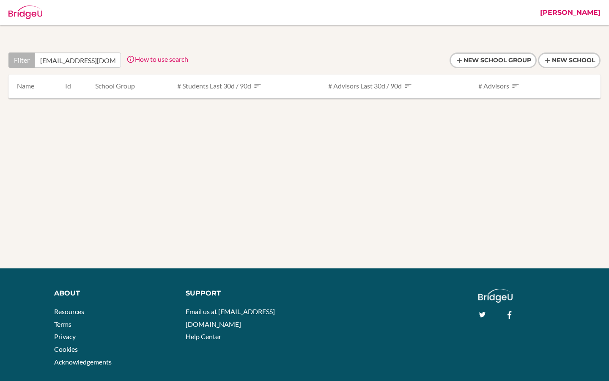
drag, startPoint x: 113, startPoint y: 64, endPoint x: 4, endPoint y: 58, distance: 108.5
click at [4, 58] on div "Filter 219093@blisankara.org How to use search Filter by school name, accessibl…" at bounding box center [304, 83] width 601 height 63
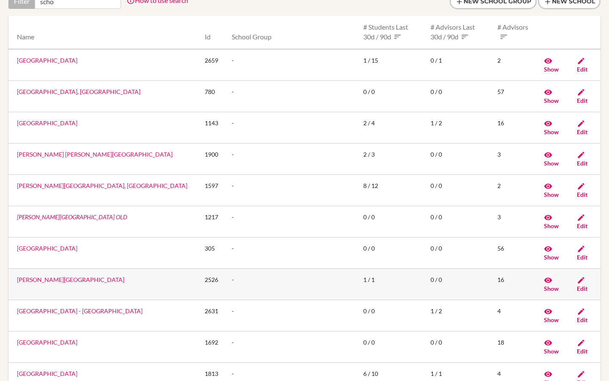
scroll to position [56, 0]
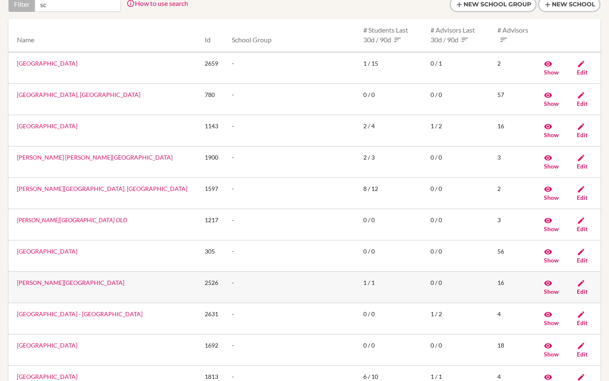
type input "s"
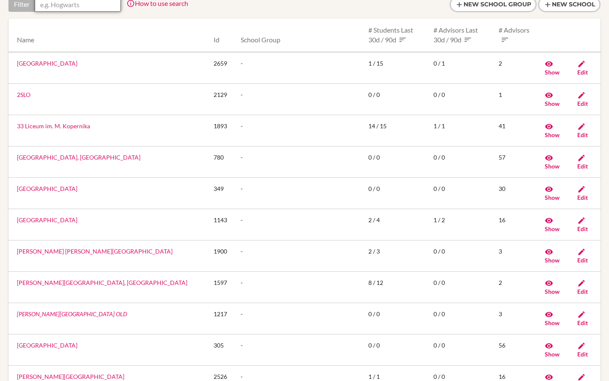
click at [74, 9] on input "text" at bounding box center [78, 4] width 86 height 15
paste input "Bilkent Laboratory & International School"
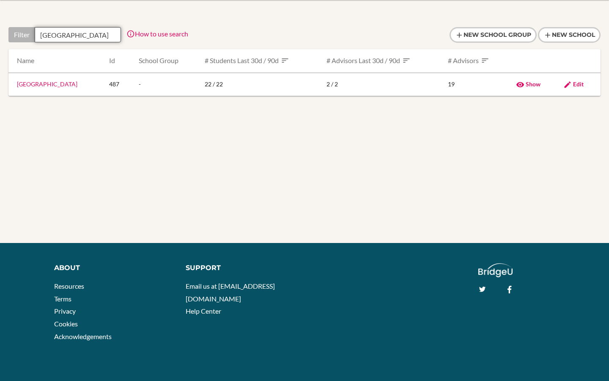
scroll to position [0, 51]
type input "Bilkent Laboratory & International School"
click at [77, 84] on link "Bilkent Laboratory & International School" at bounding box center [47, 83] width 61 height 7
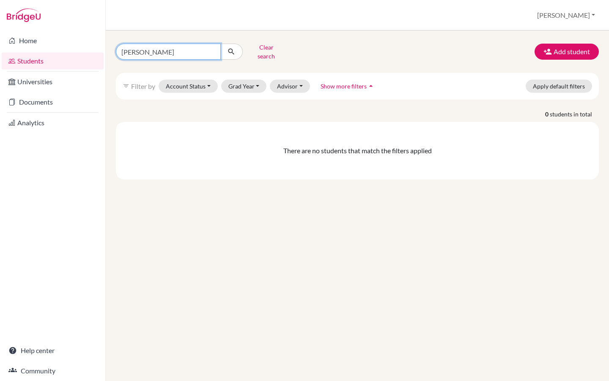
drag, startPoint x: 174, startPoint y: 50, endPoint x: 115, endPoint y: 50, distance: 58.8
click at [115, 50] on div "Sebastian Ortiz Clear search" at bounding box center [192, 52] width 165 height 22
type input "mert"
click button "submit" at bounding box center [231, 52] width 22 height 16
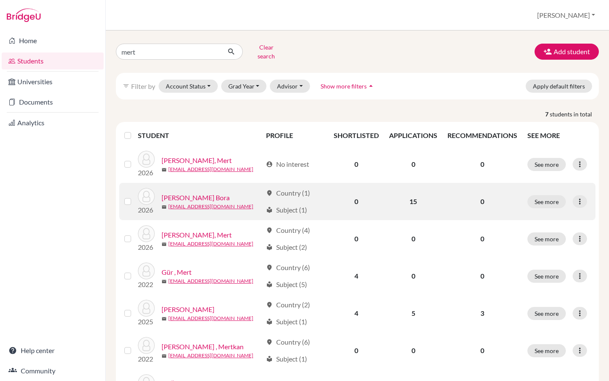
click at [196, 193] on link "Duman, Mert Bora" at bounding box center [196, 198] width 68 height 10
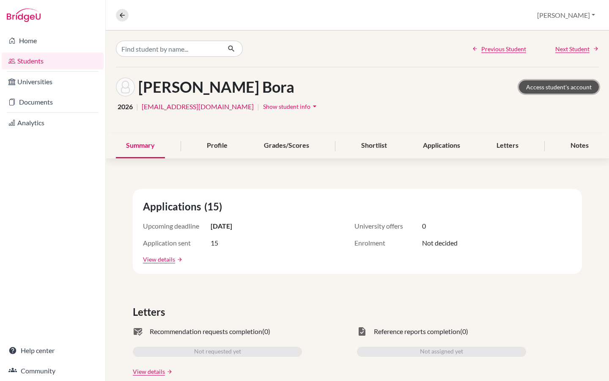
click at [564, 85] on link "Access student's account" at bounding box center [559, 86] width 80 height 13
click at [584, 19] on button "[PERSON_NAME]" at bounding box center [567, 15] width 66 height 16
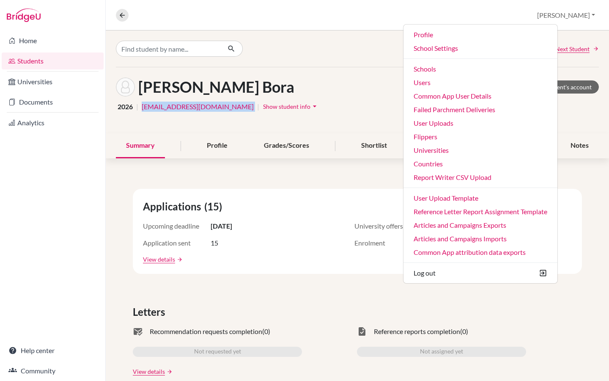
drag, startPoint x: 217, startPoint y: 108, endPoint x: 138, endPoint y: 107, distance: 79.1
click at [138, 107] on div "2026 | [EMAIL_ADDRESS][DOMAIN_NAME] | Show student info arrow_drop_down" at bounding box center [357, 106] width 483 height 13
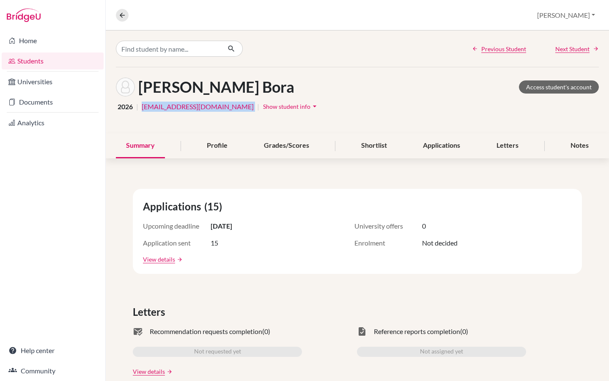
copy div "[EMAIL_ADDRESS][DOMAIN_NAME]"
click at [524, 88] on link "Access student's account" at bounding box center [559, 86] width 80 height 13
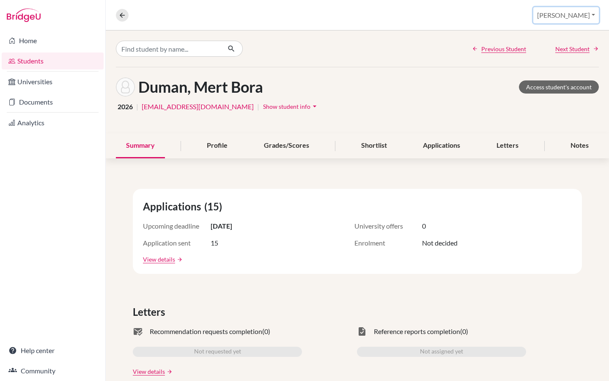
drag, startPoint x: 577, startPoint y: 12, endPoint x: 441, endPoint y: 290, distance: 309.3
click at [577, 12] on button "[PERSON_NAME]" at bounding box center [567, 15] width 66 height 16
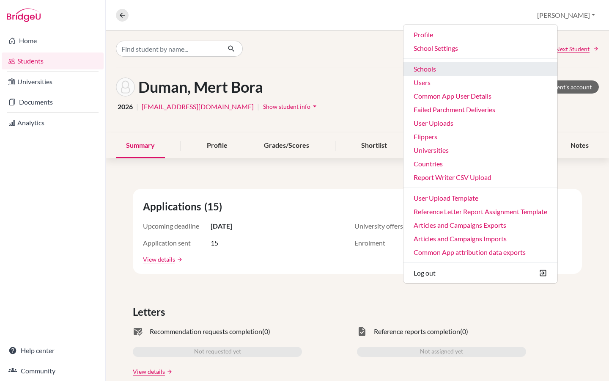
click at [470, 71] on link "Schools" at bounding box center [481, 69] width 154 height 14
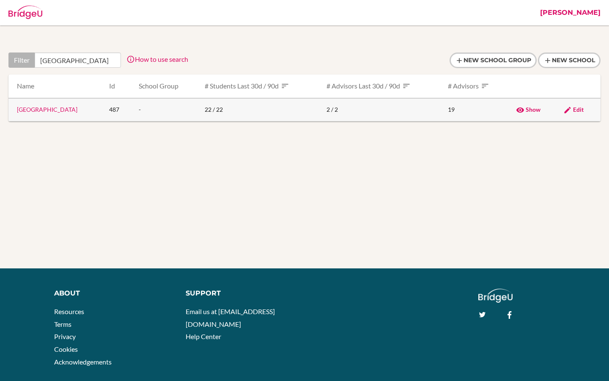
scroll to position [0, 51]
type input "Bilkent Laboratory & International School"
drag, startPoint x: 133, startPoint y: 109, endPoint x: 10, endPoint y: 108, distance: 123.6
click at [10, 108] on td "[GEOGRAPHIC_DATA]" at bounding box center [55, 109] width 94 height 23
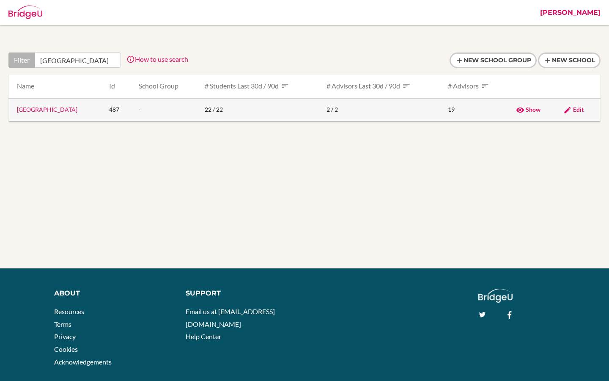
copy link "[GEOGRAPHIC_DATA]"
click at [48, 110] on link "[GEOGRAPHIC_DATA]" at bounding box center [47, 109] width 61 height 7
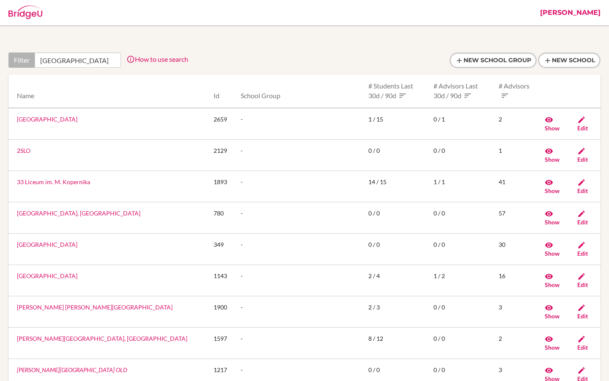
scroll to position [0, 51]
drag, startPoint x: 41, startPoint y: 60, endPoint x: 131, endPoint y: 60, distance: 89.3
click at [131, 60] on div "Filter Bilkent Laboratory & International School How to use search Filter by sc…" at bounding box center [98, 59] width 180 height 15
type input "[GEOGRAPHIC_DATA]"
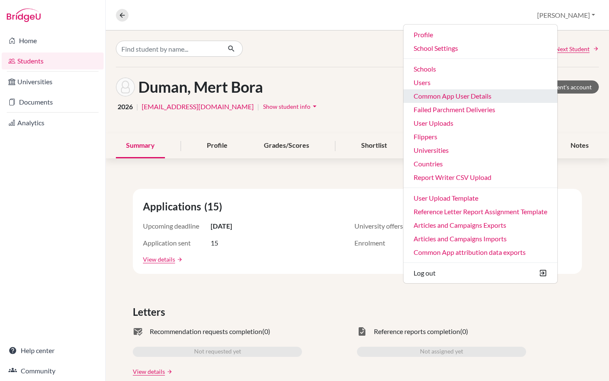
click at [498, 98] on link "Common App User Details" at bounding box center [481, 96] width 154 height 14
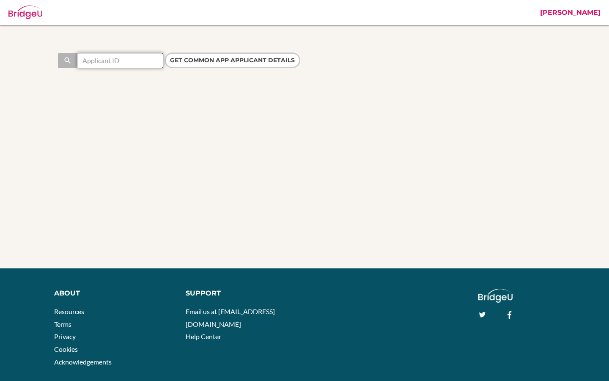
click at [100, 62] on input "text" at bounding box center [120, 60] width 86 height 15
click at [121, 61] on input "text" at bounding box center [120, 60] width 86 height 15
click at [89, 61] on input "440" at bounding box center [120, 60] width 86 height 15
click at [105, 58] on input "4470" at bounding box center [120, 60] width 86 height 15
type input "44702532"
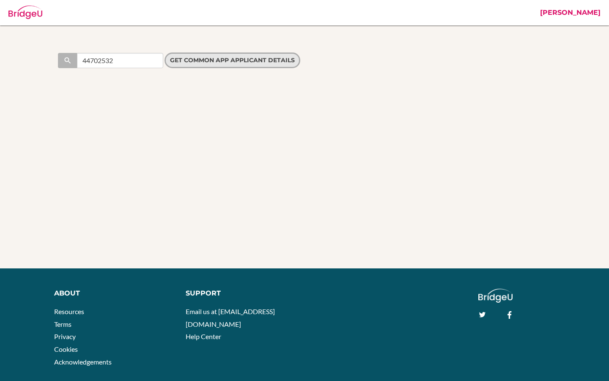
click at [229, 62] on input "Get Common App applicant details" at bounding box center [233, 60] width 136 height 16
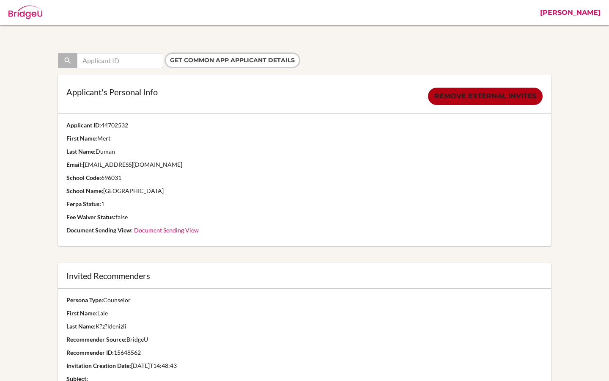
drag, startPoint x: 143, startPoint y: 119, endPoint x: 106, endPoint y: 120, distance: 37.2
click at [106, 120] on td "Applicant ID: 44702532 First Name: [PERSON_NAME] Last Name: [PERSON_NAME] Email…" at bounding box center [305, 180] width 494 height 132
drag, startPoint x: 103, startPoint y: 127, endPoint x: 151, endPoint y: 127, distance: 48.2
click at [151, 127] on p "Applicant ID: 44702532" at bounding box center [304, 125] width 477 height 8
copy p "44702532"
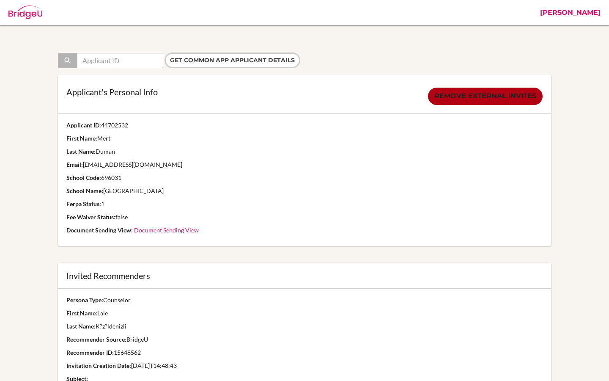
click at [590, 14] on link "[PERSON_NAME]" at bounding box center [570, 12] width 69 height 25
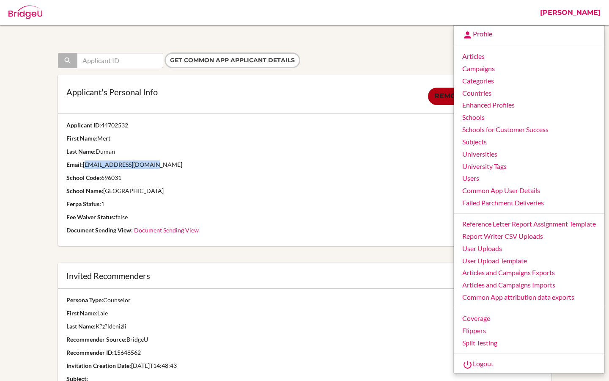
drag, startPoint x: 84, startPoint y: 164, endPoint x: 184, endPoint y: 164, distance: 99.9
click at [184, 164] on p "Email: [EMAIL_ADDRESS][DOMAIN_NAME]" at bounding box center [304, 164] width 477 height 8
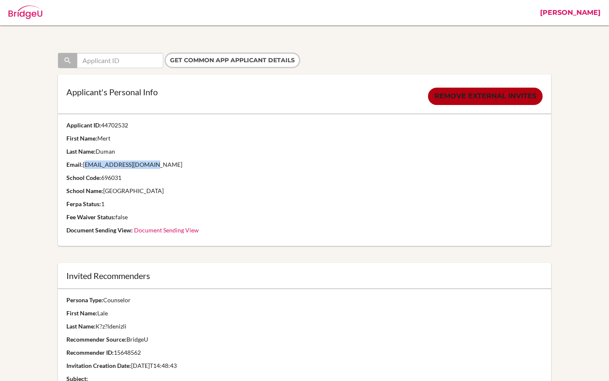
copy p "[EMAIL_ADDRESS][DOMAIN_NAME]"
click at [592, 16] on link "[PERSON_NAME]" at bounding box center [570, 12] width 69 height 25
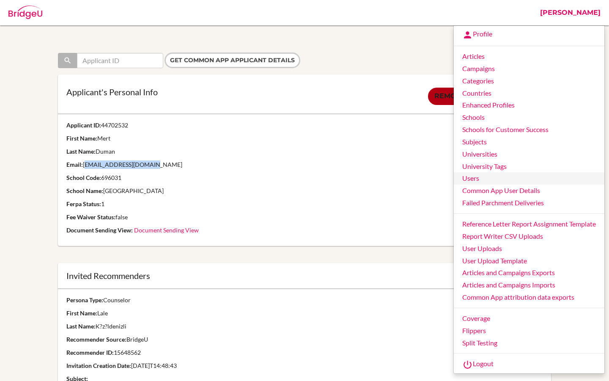
click at [472, 178] on link "Users" at bounding box center [529, 178] width 151 height 12
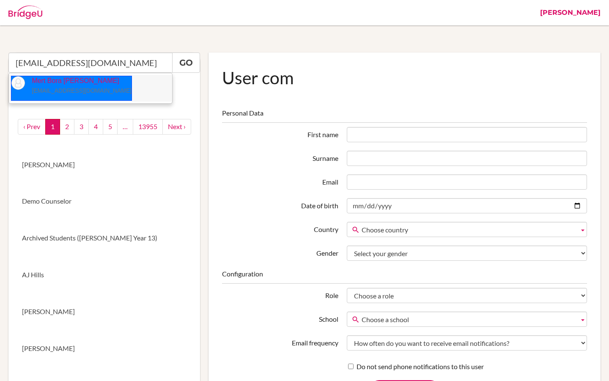
click at [62, 86] on p "Mert Bora Duman 219093@blisankara.org" at bounding box center [78, 85] width 107 height 19
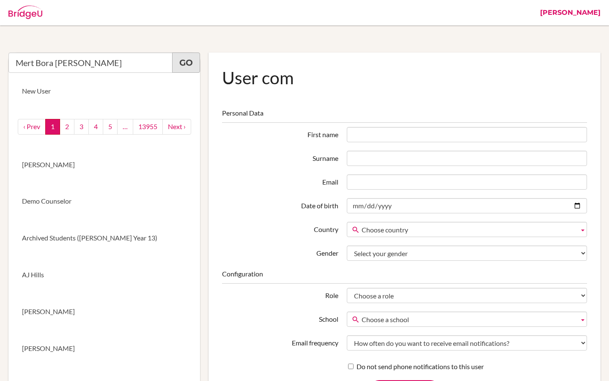
type input "Mert Bora Duman"
click at [185, 66] on link "Go" at bounding box center [186, 62] width 28 height 20
